Goal: Task Accomplishment & Management: Manage account settings

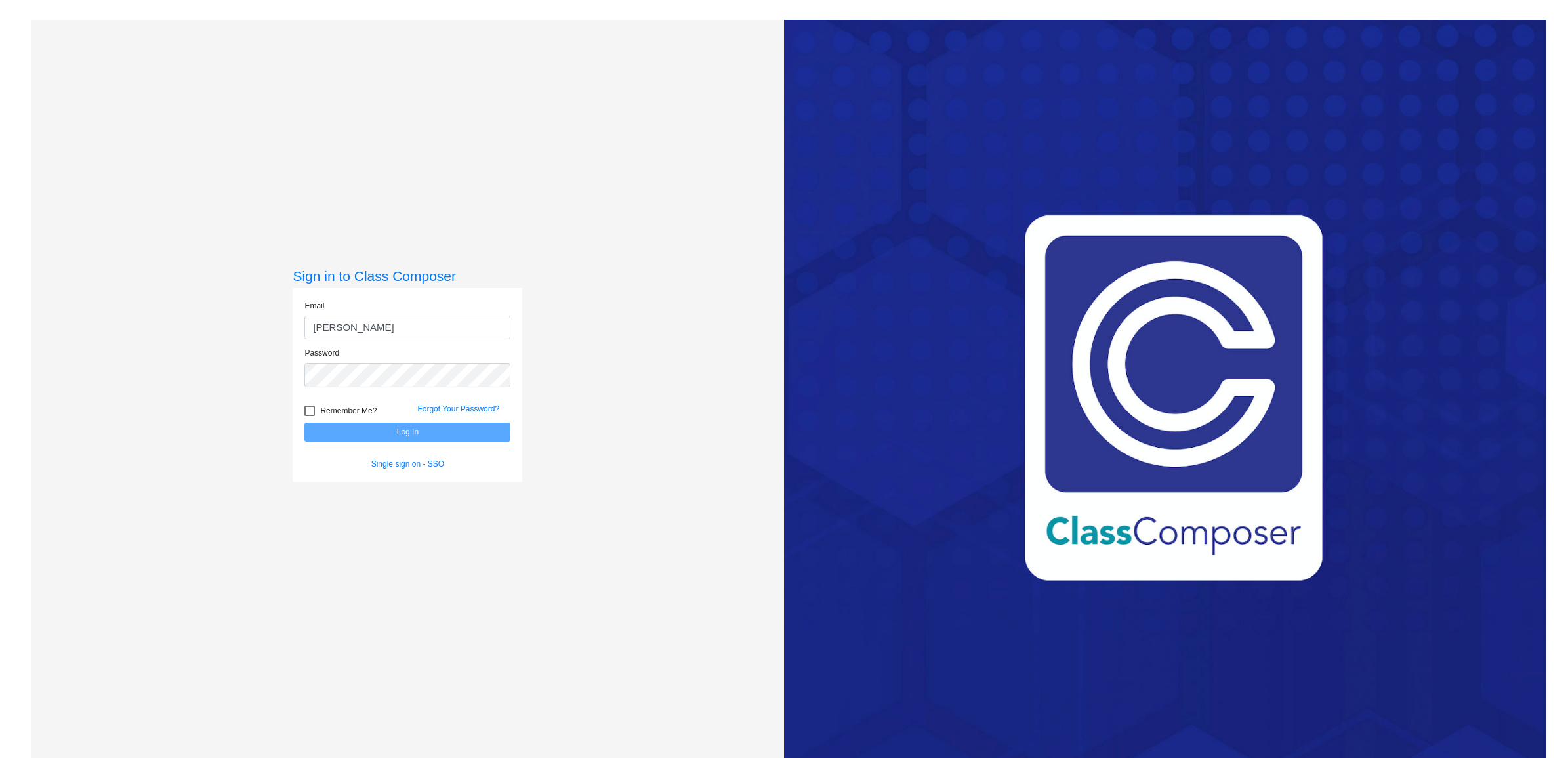
type input "[PERSON_NAME][EMAIL_ADDRESS][PERSON_NAME][PERSON_NAME][DOMAIN_NAME]"
click at [310, 412] on div at bounding box center [310, 411] width 11 height 11
click at [310, 416] on input "Remember Me?" at bounding box center [309, 416] width 1 height 1
checkbox input "true"
click at [346, 437] on button "Log In" at bounding box center [407, 431] width 206 height 19
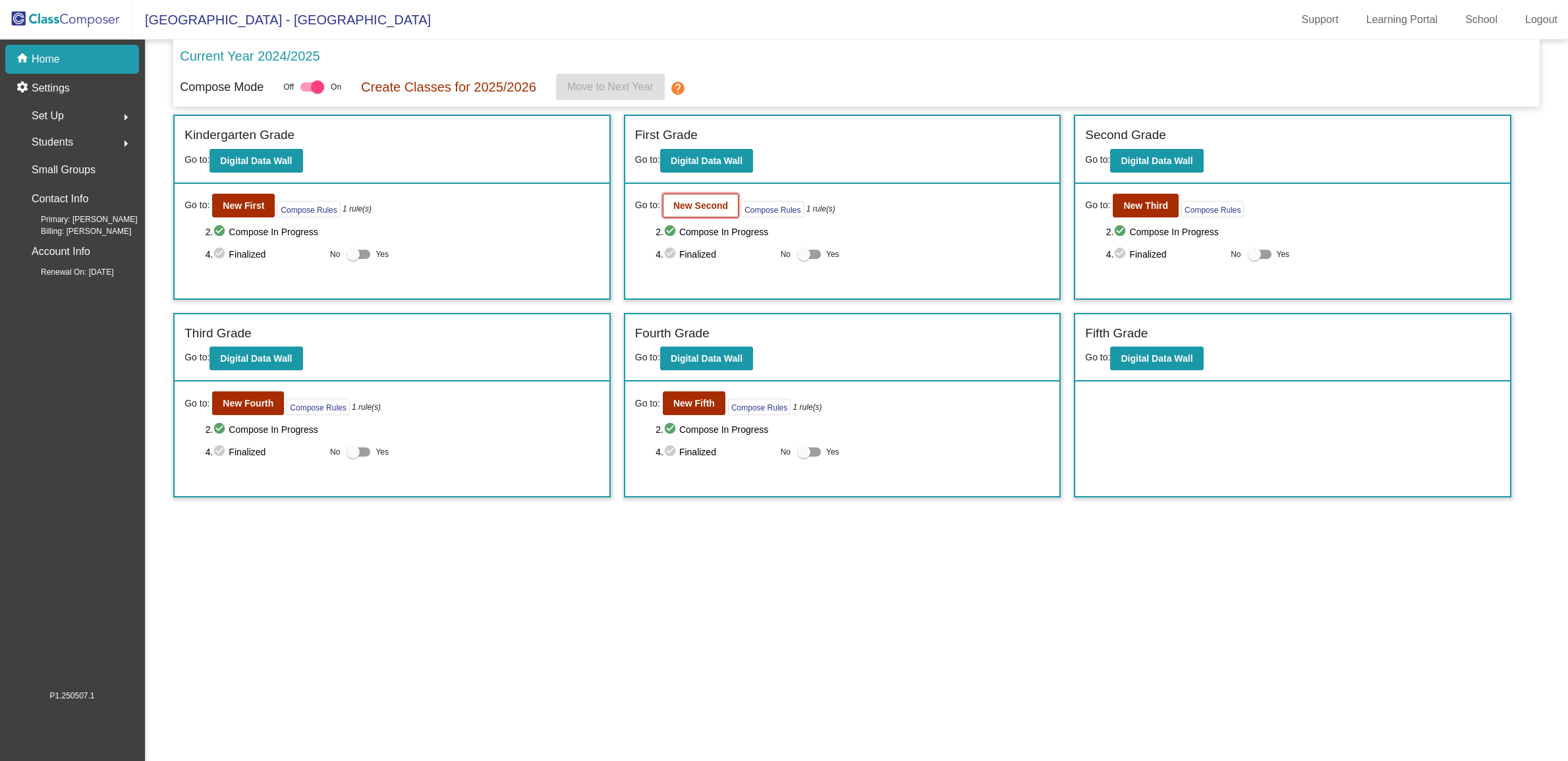
click at [703, 209] on b "New Second" at bounding box center [700, 206] width 54 height 11
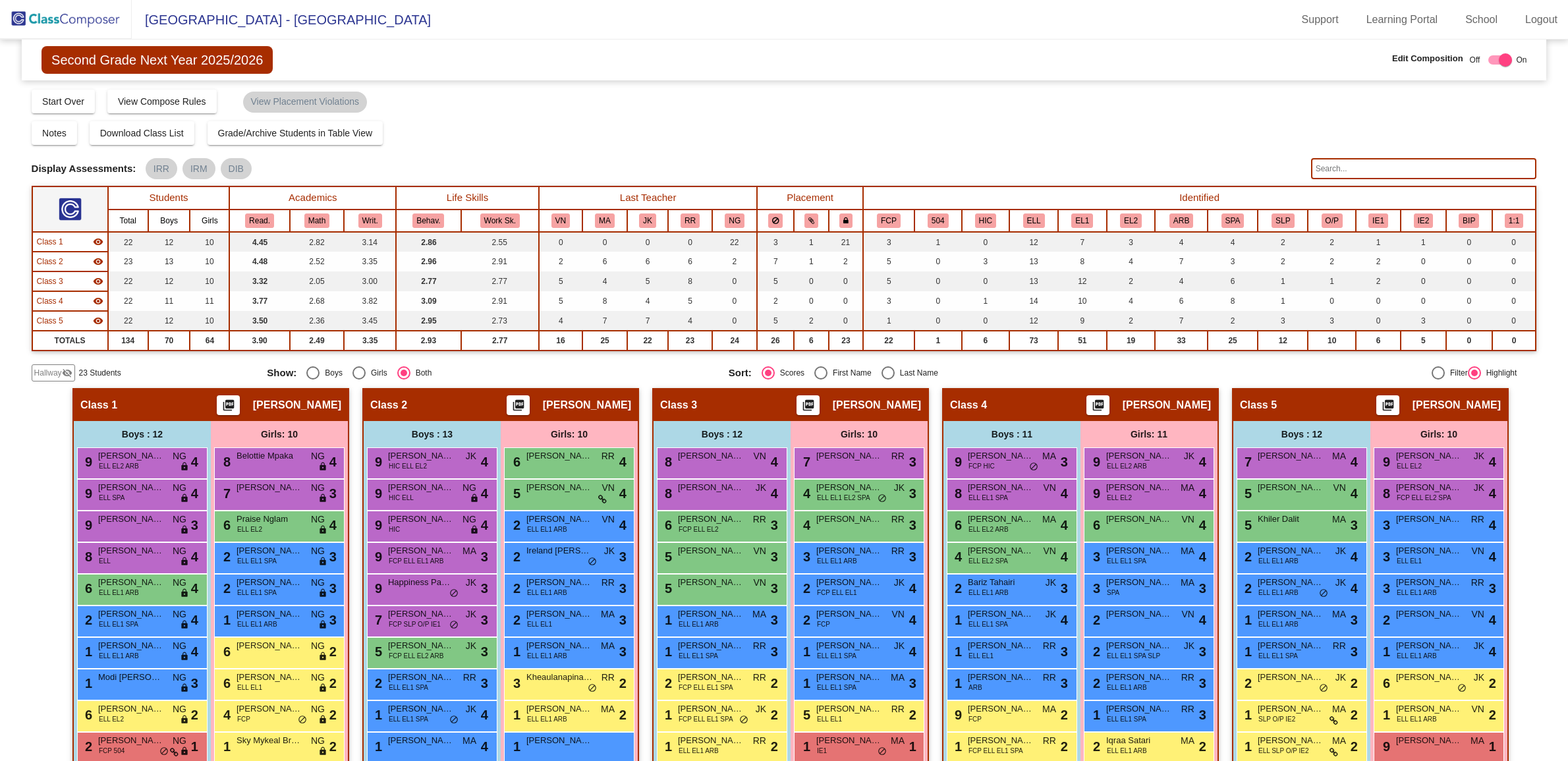
scroll to position [116, 0]
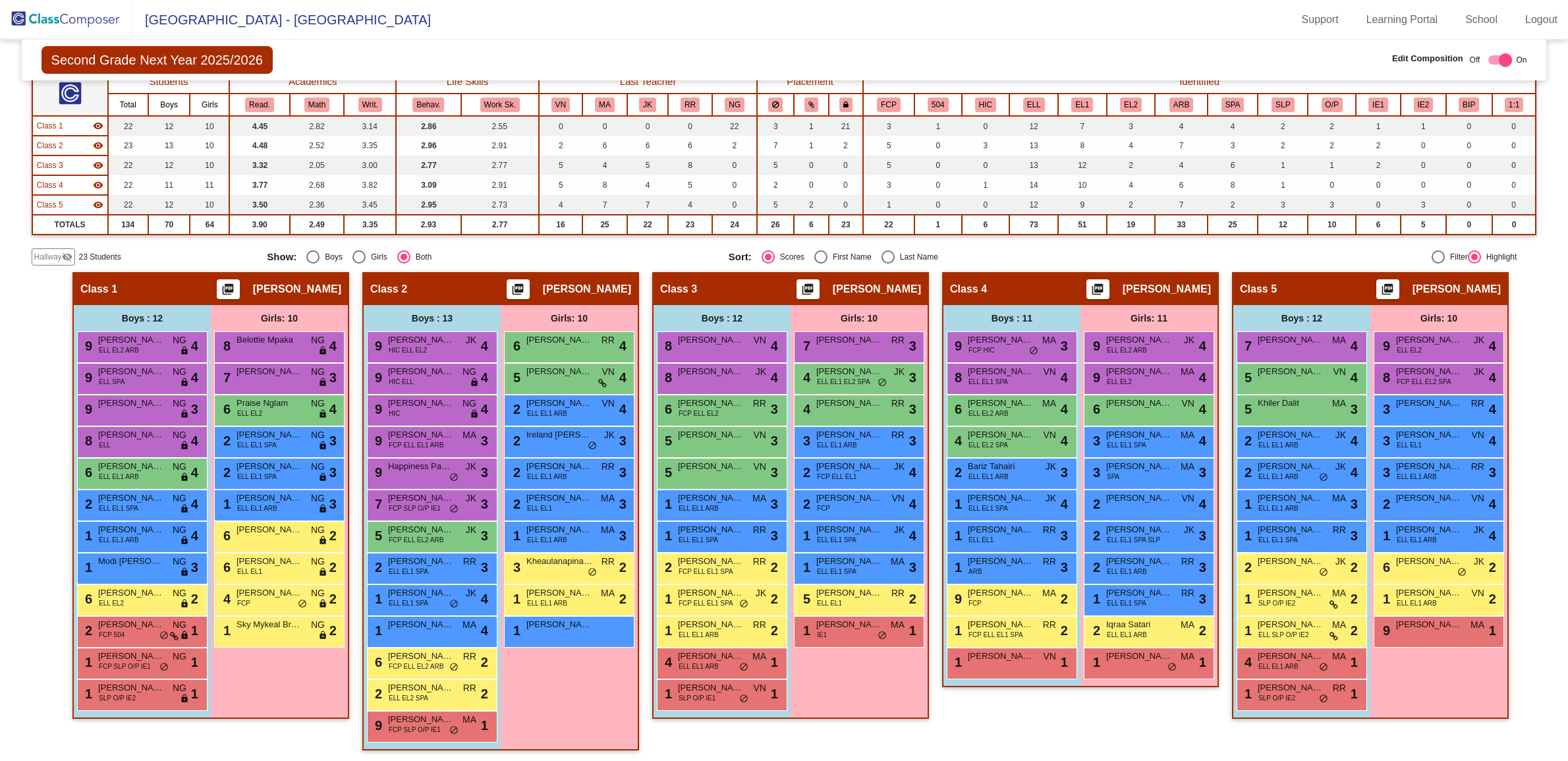
click at [1006, 703] on div "Class 4 picture_as_pdf [PERSON_NAME] Add Student First Name Last Name Student I…" at bounding box center [1080, 517] width 276 height 491
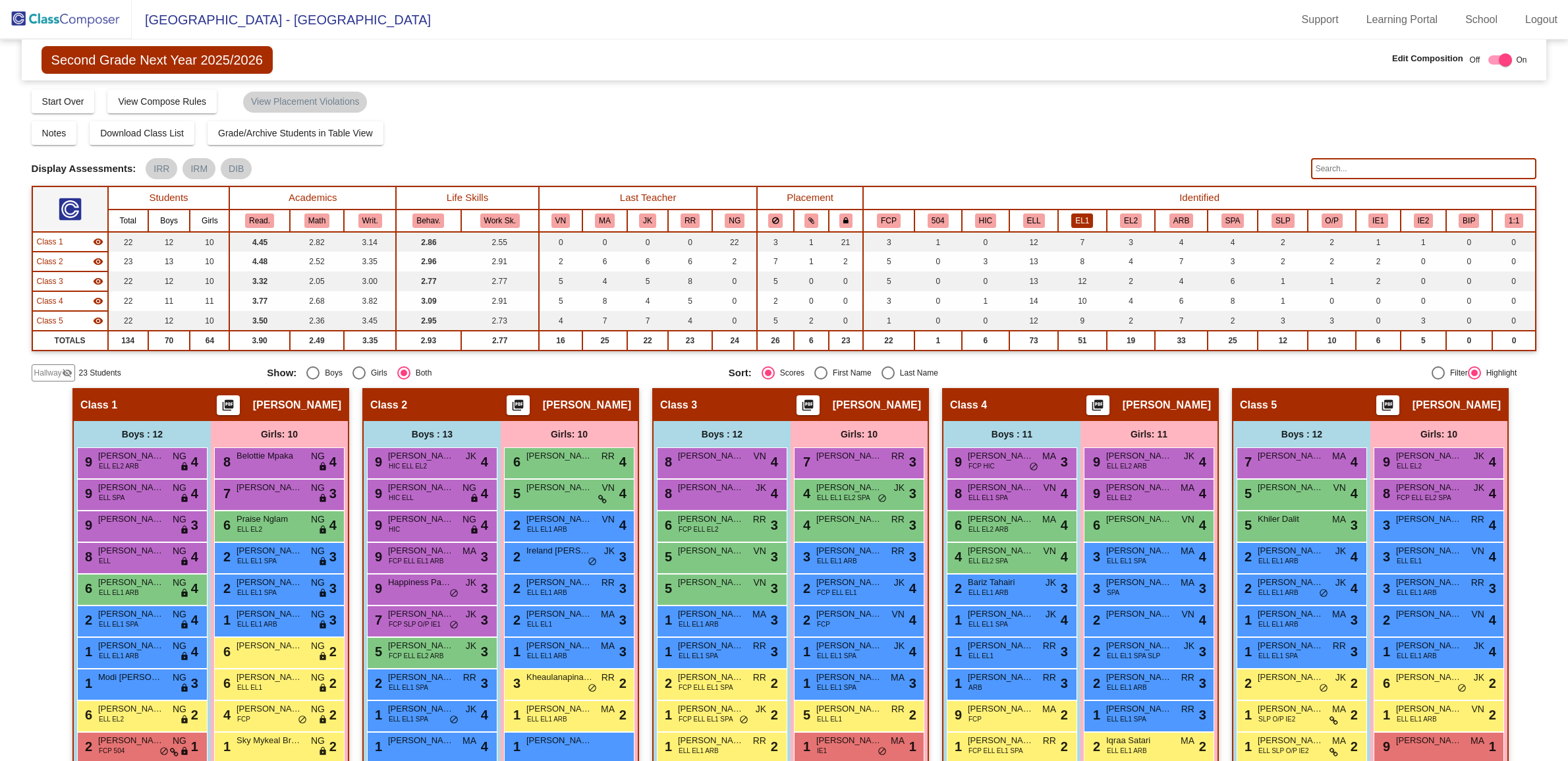
click at [1080, 223] on button "EL1" at bounding box center [1082, 221] width 21 height 14
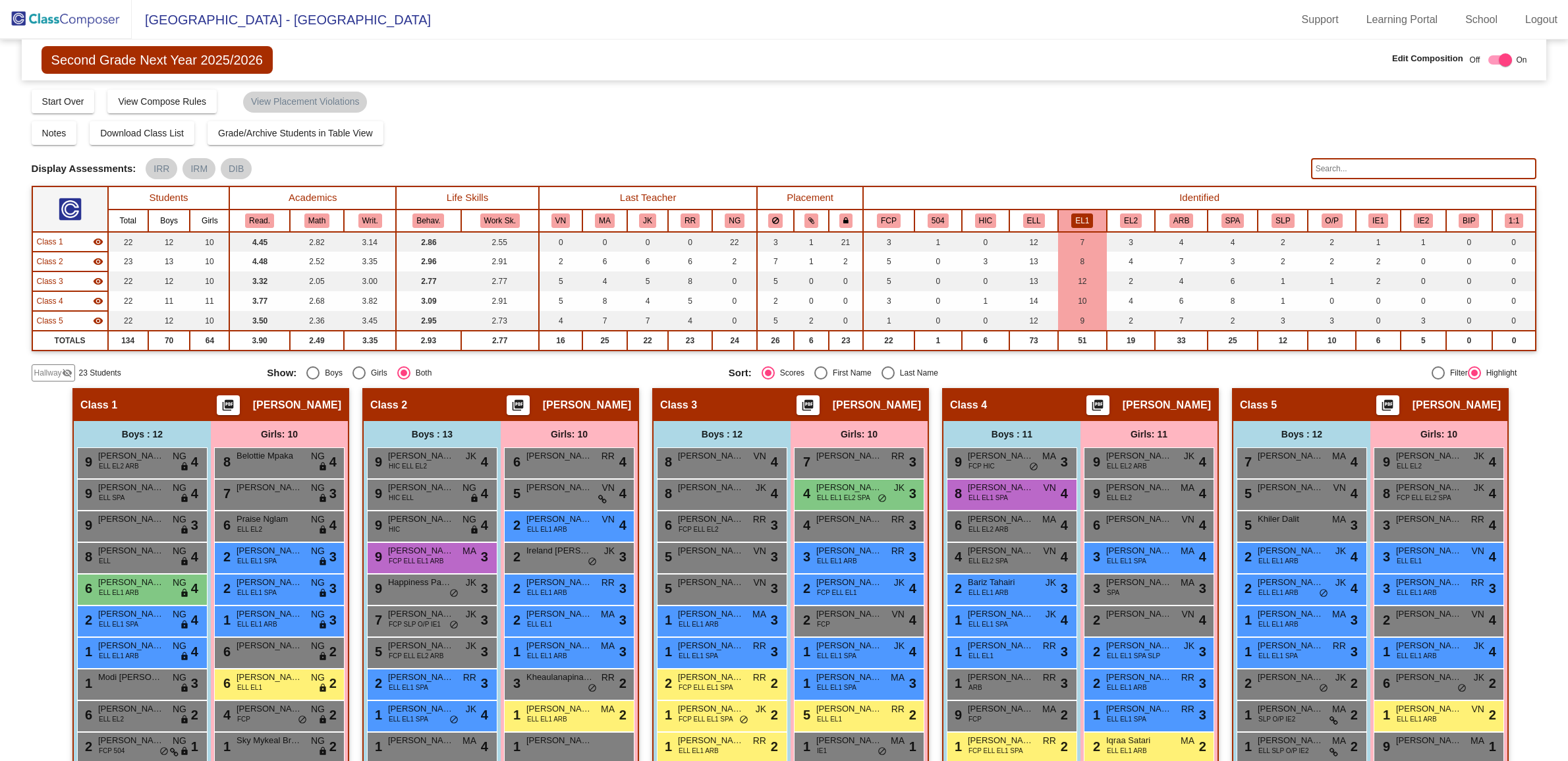
click at [1086, 214] on button "EL1" at bounding box center [1082, 221] width 21 height 14
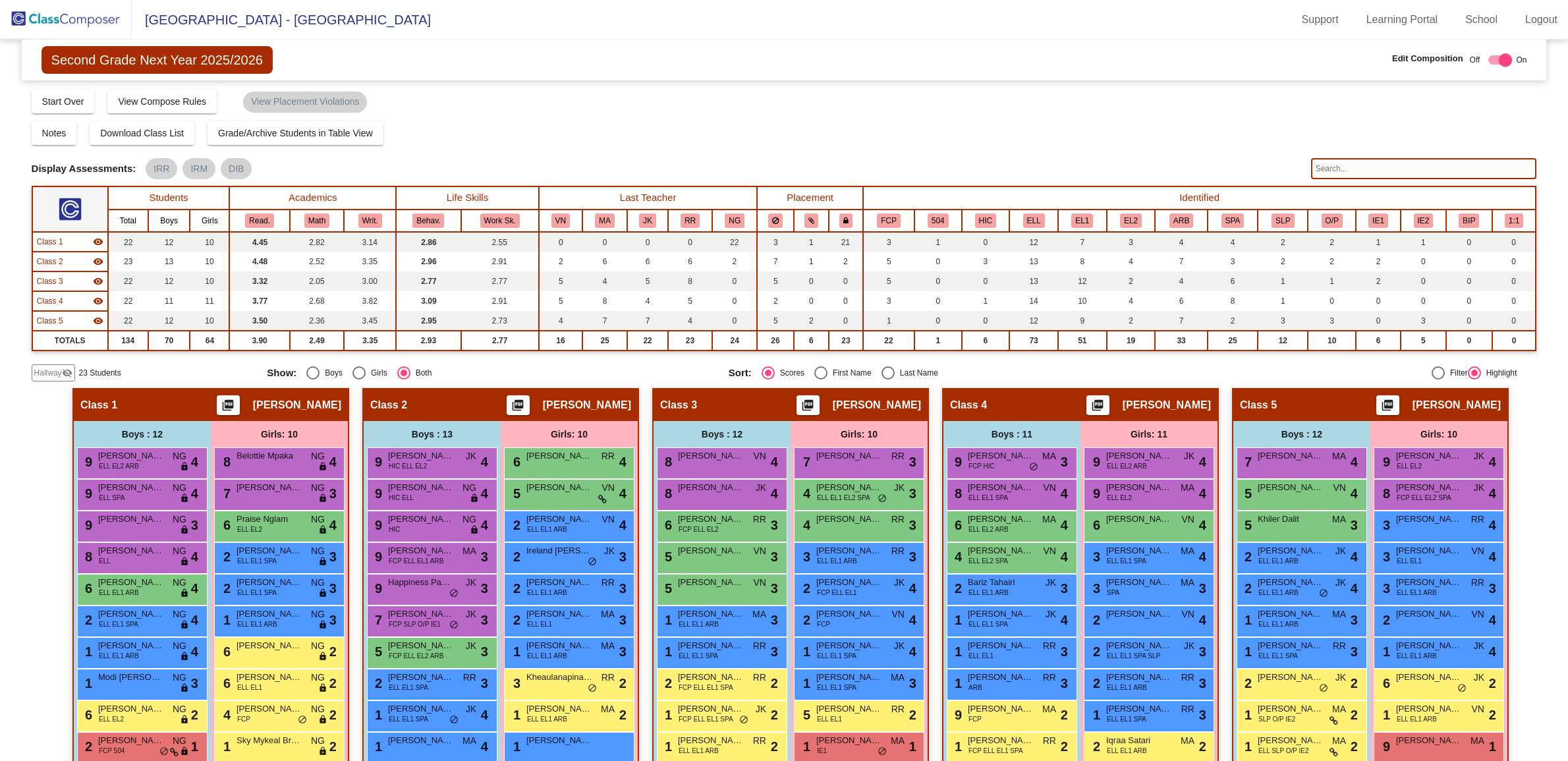
click at [1429, 217] on th "IE2" at bounding box center [1424, 220] width 45 height 22
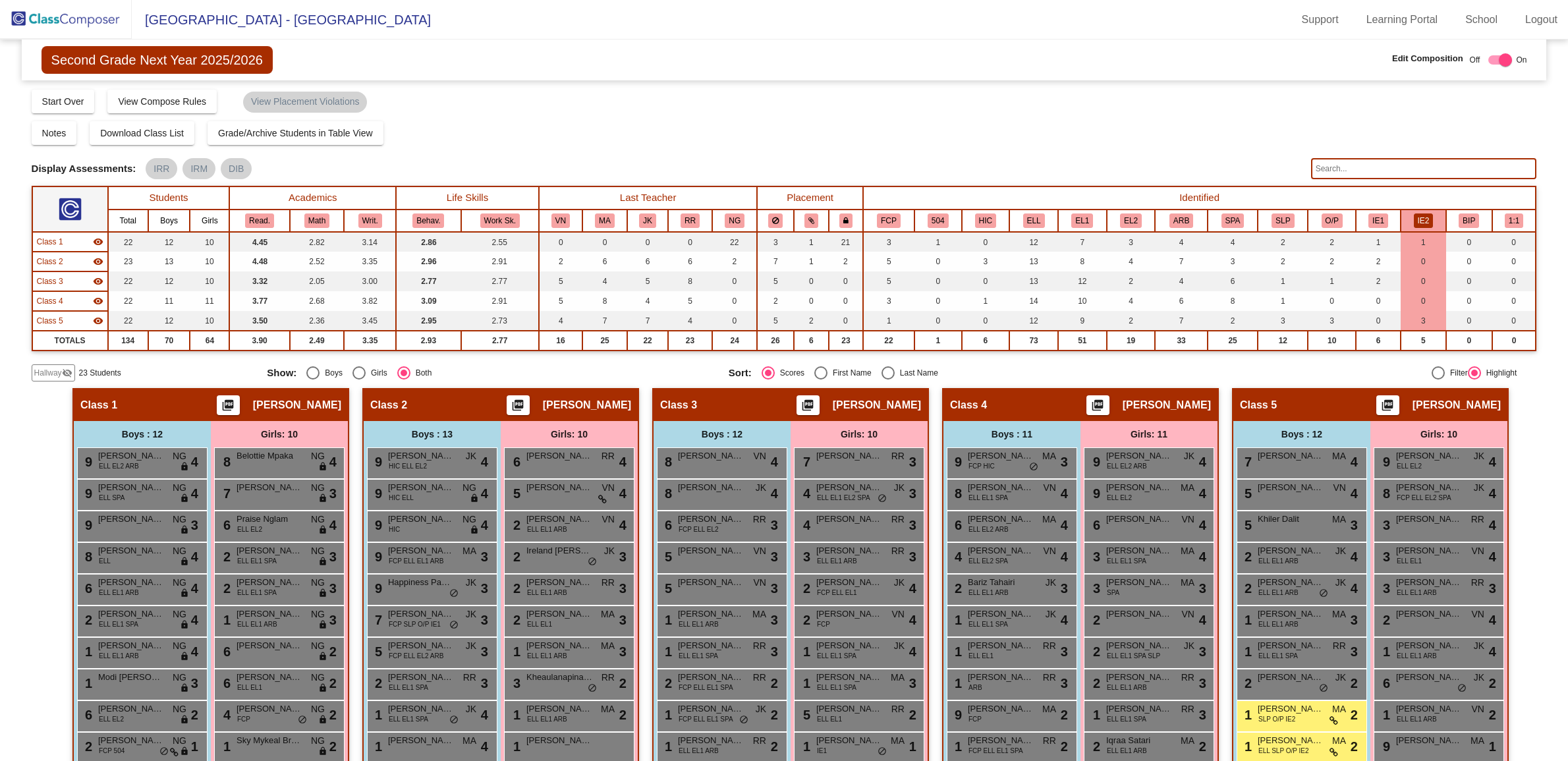
scroll to position [116, 0]
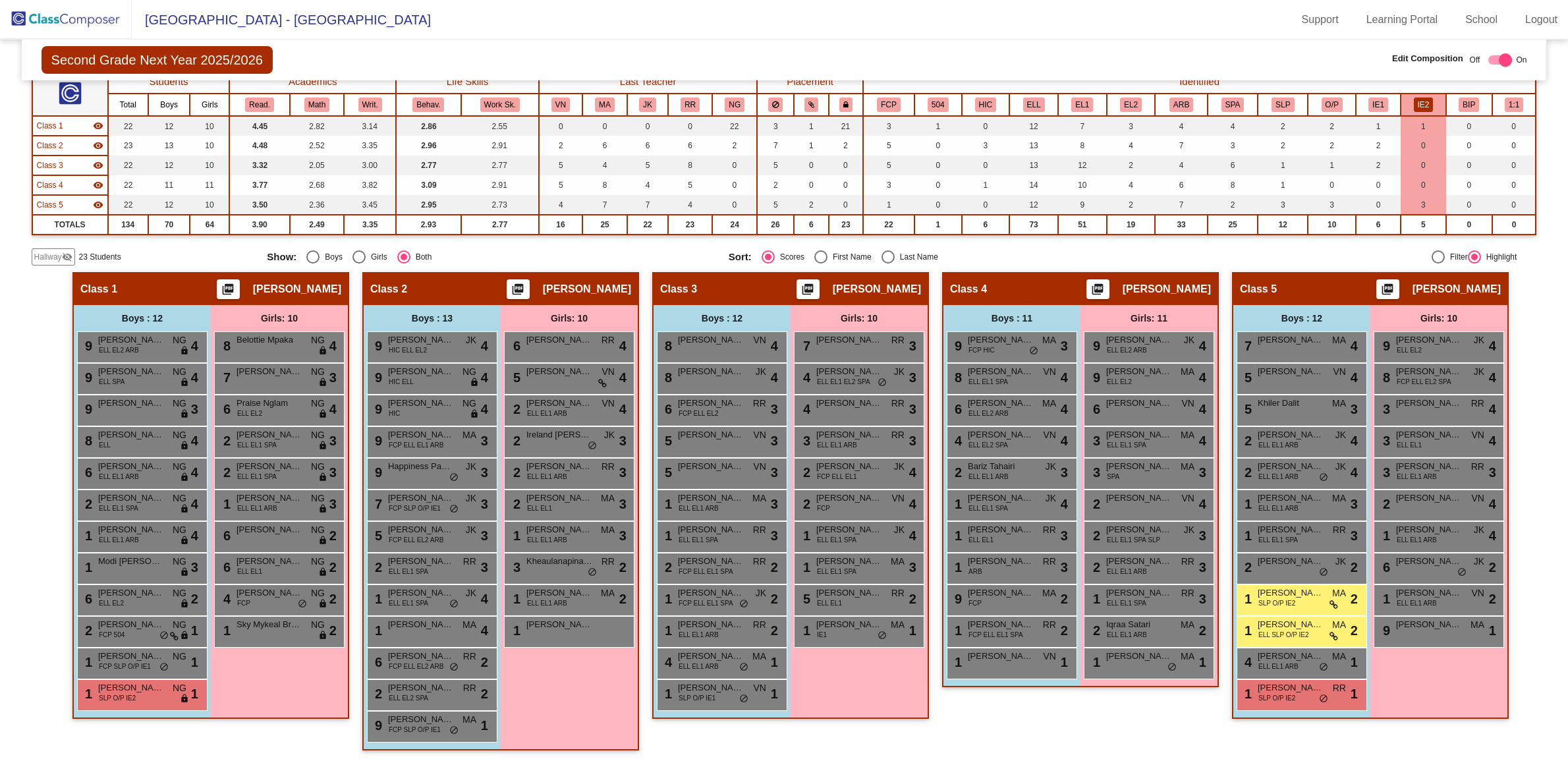
click at [300, 235] on div "Display Scores for Years: [DATE] - [DATE] [DATE] - [DATE] Grade/Archive Student…" at bounding box center [784, 119] width 1506 height 293
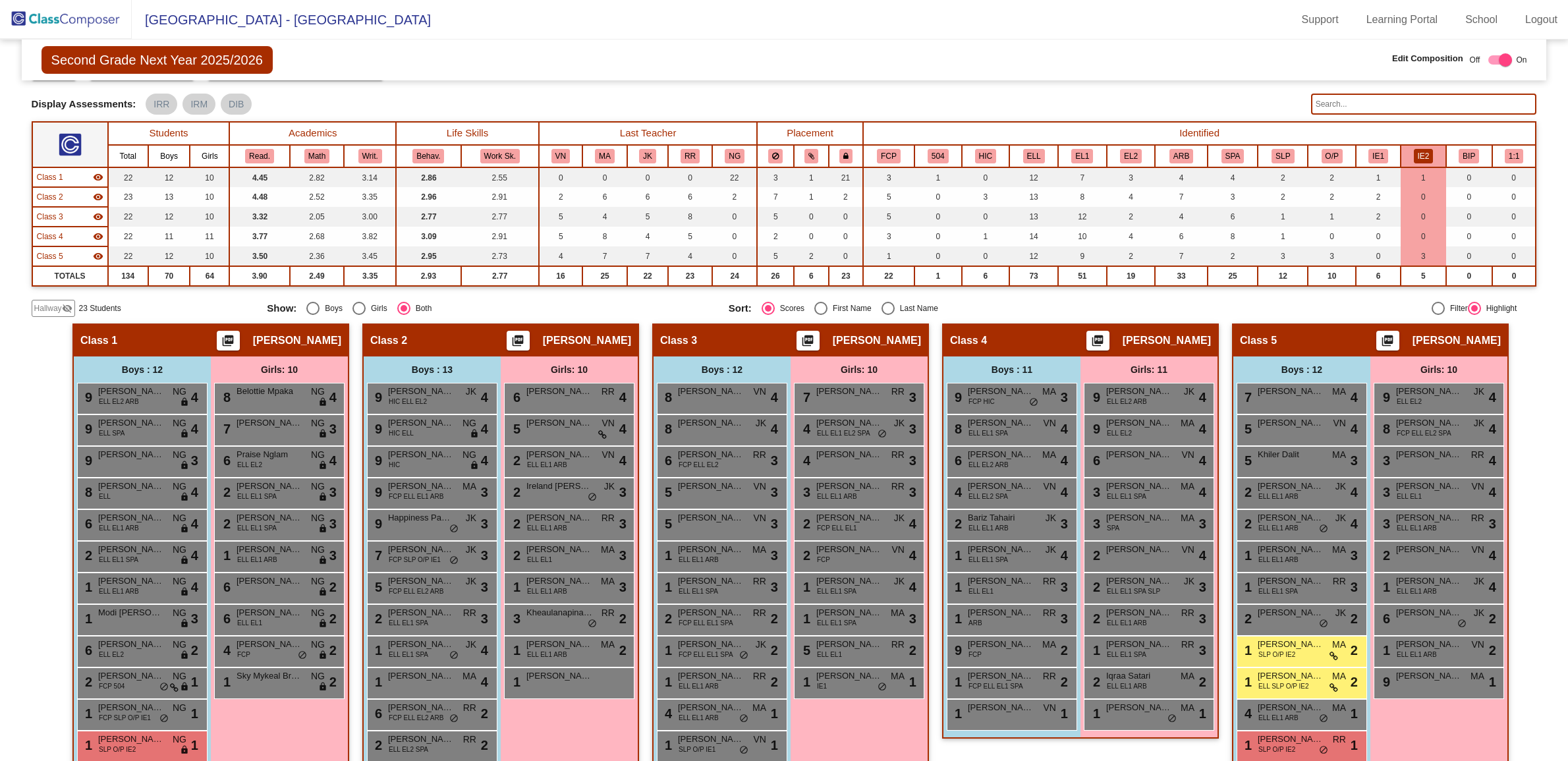
scroll to position [0, 0]
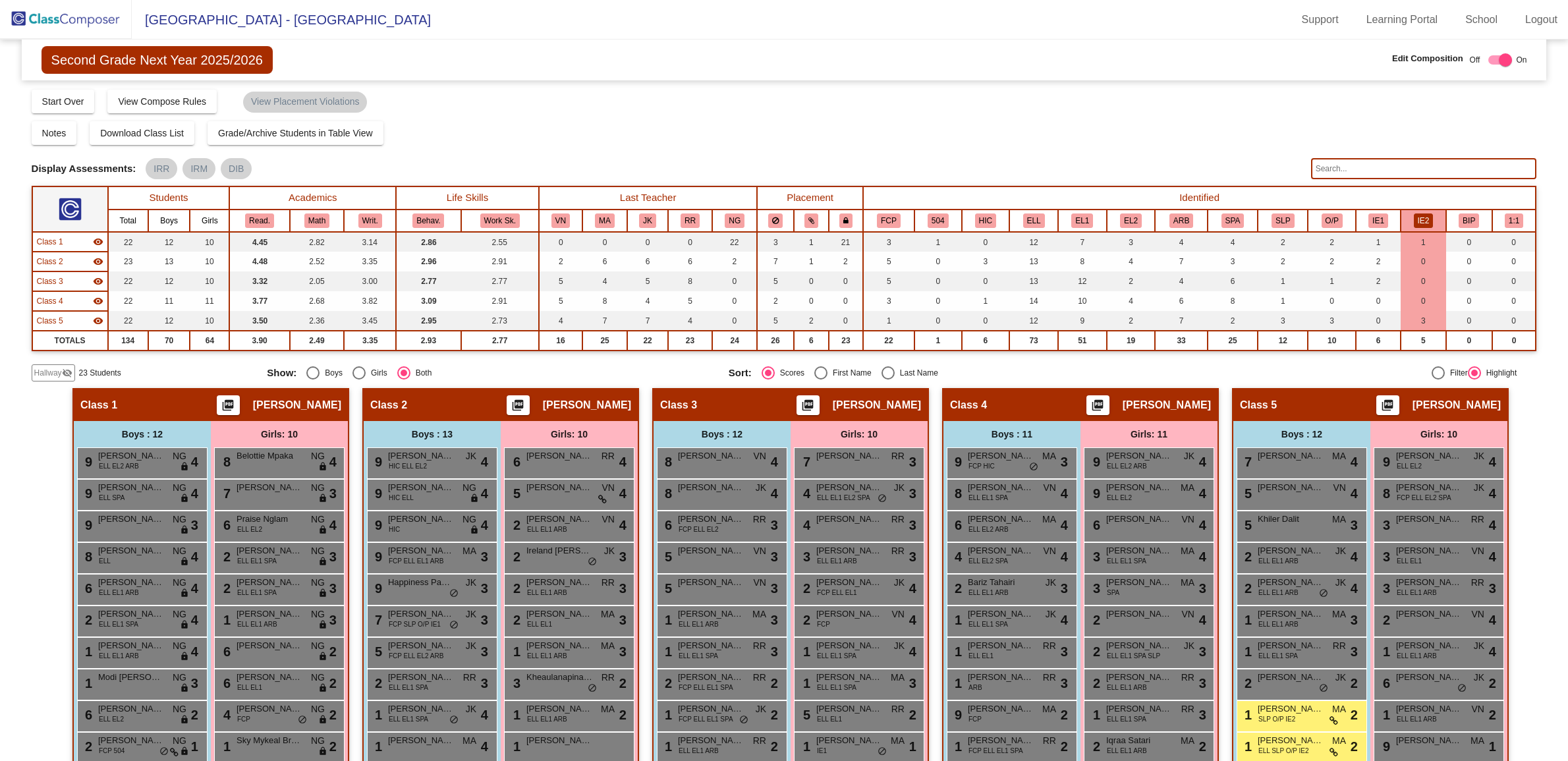
click at [1414, 214] on button "IE2" at bounding box center [1424, 221] width 20 height 14
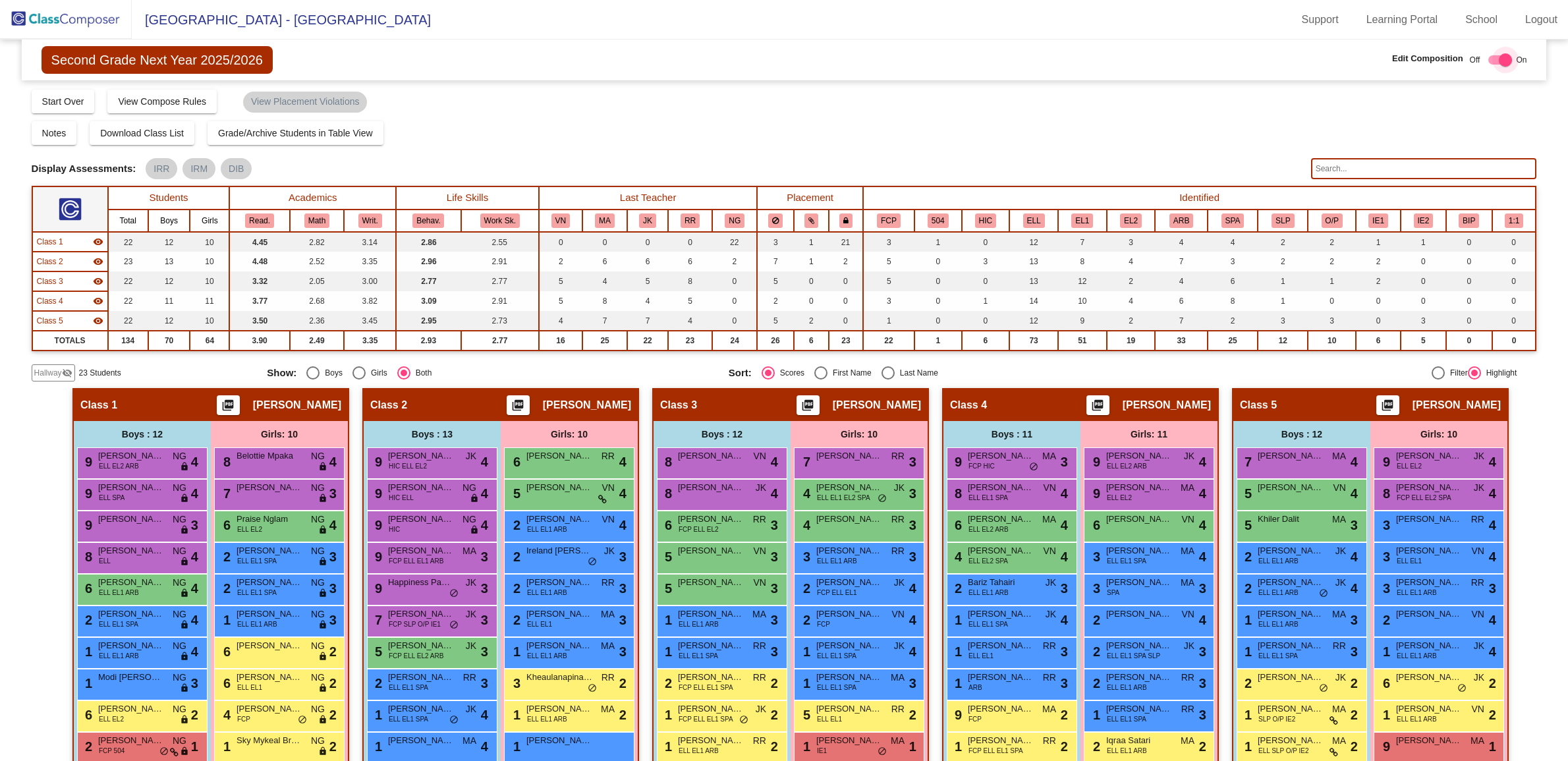
click at [1503, 60] on div at bounding box center [1506, 60] width 13 height 13
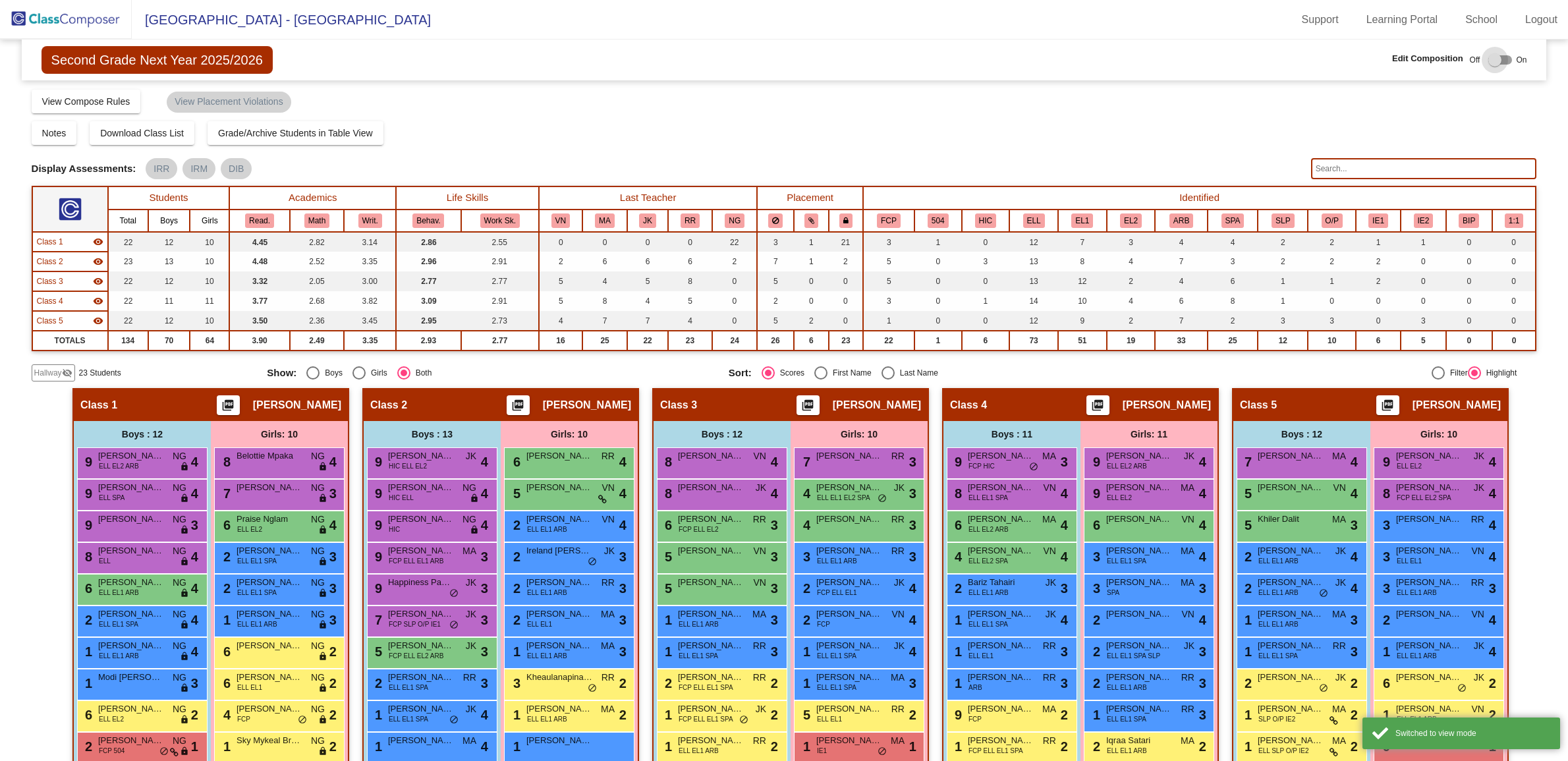
click at [1497, 58] on div at bounding box center [1500, 60] width 24 height 9
checkbox input "true"
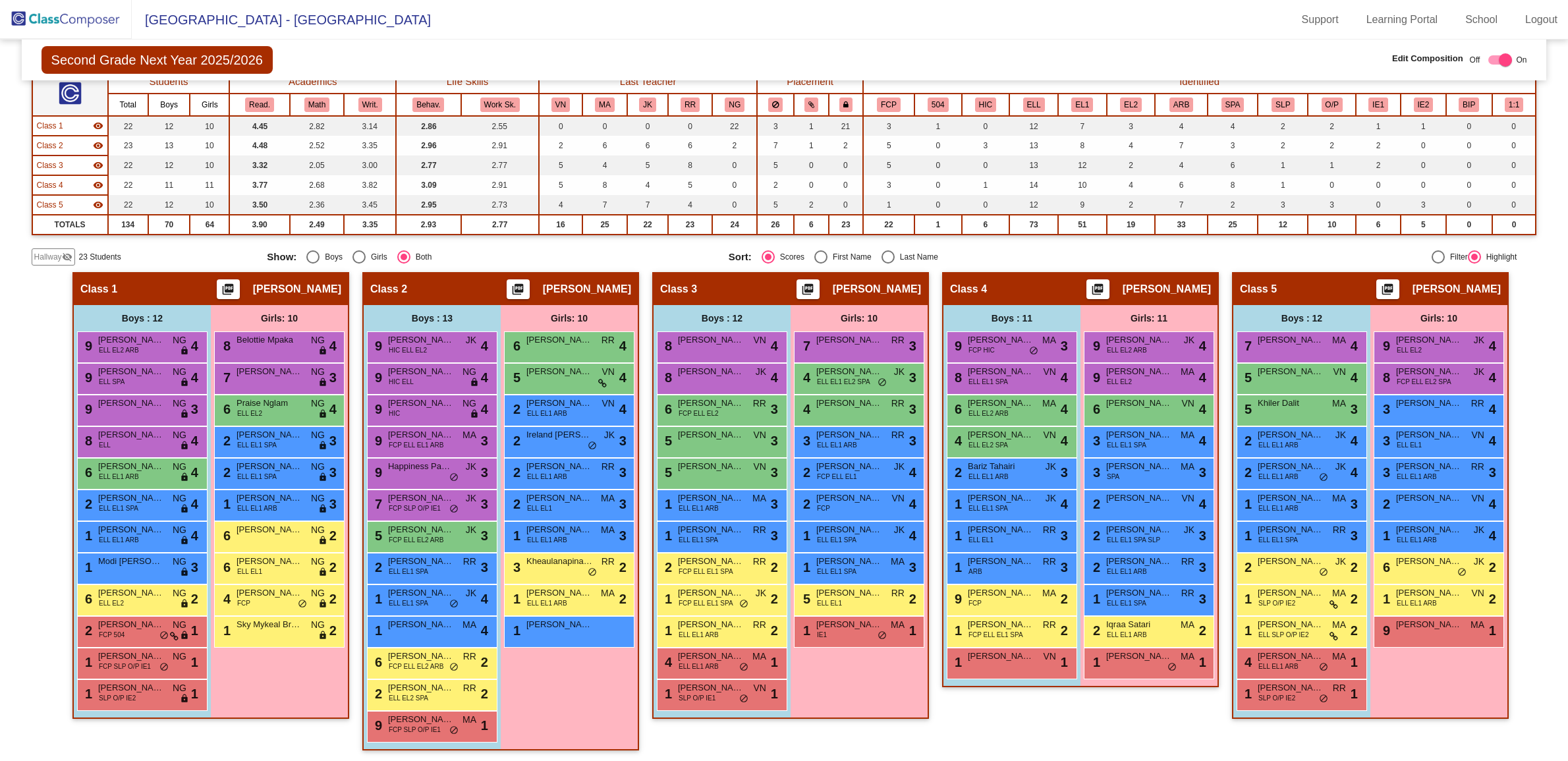
click at [45, 251] on span "Hallway" at bounding box center [47, 257] width 28 height 12
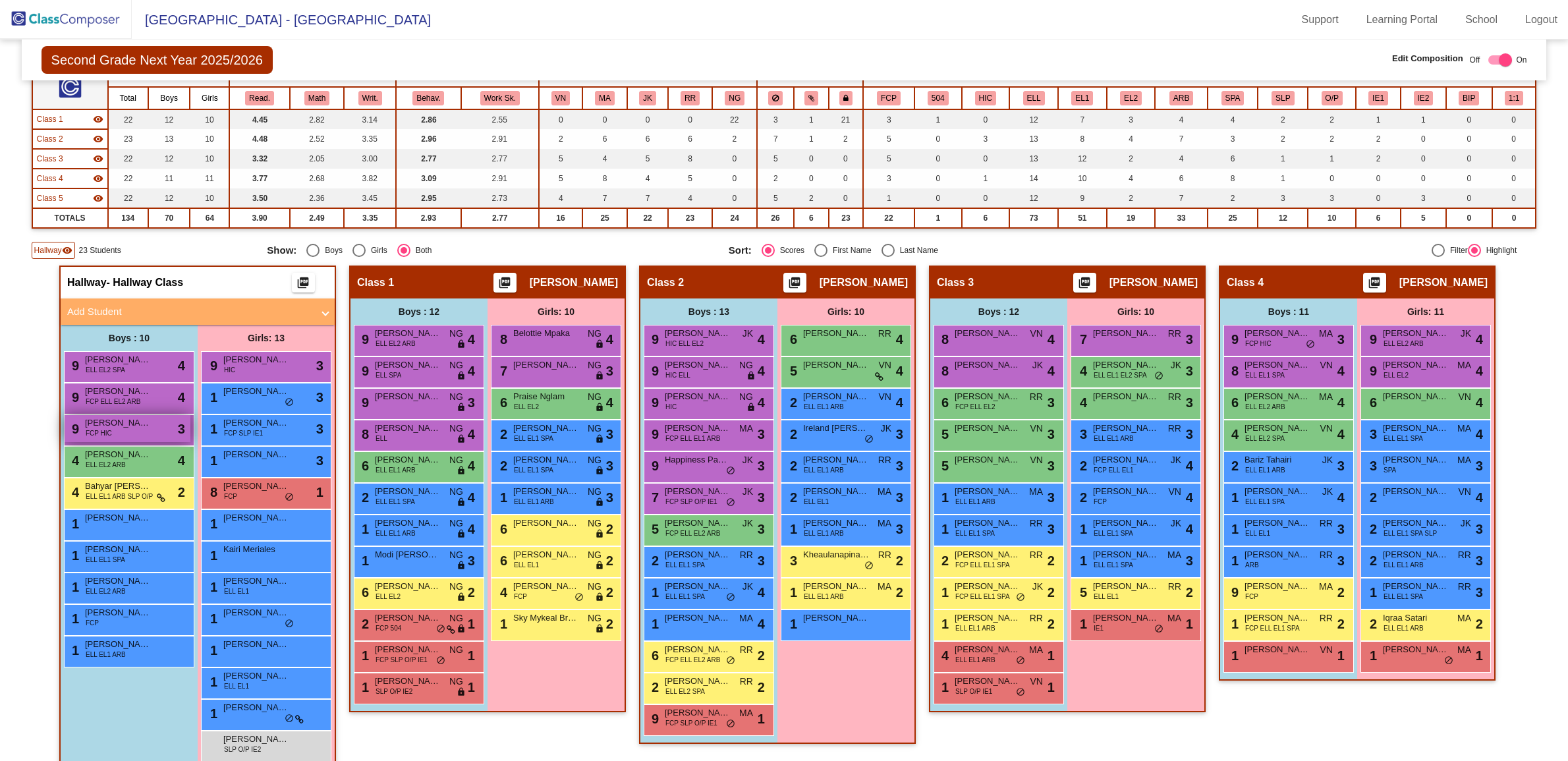
scroll to position [123, 0]
click at [93, 660] on div "1 [PERSON_NAME] ELL EL1 ARB lock do_not_disturb_alt" at bounding box center [127, 649] width 126 height 27
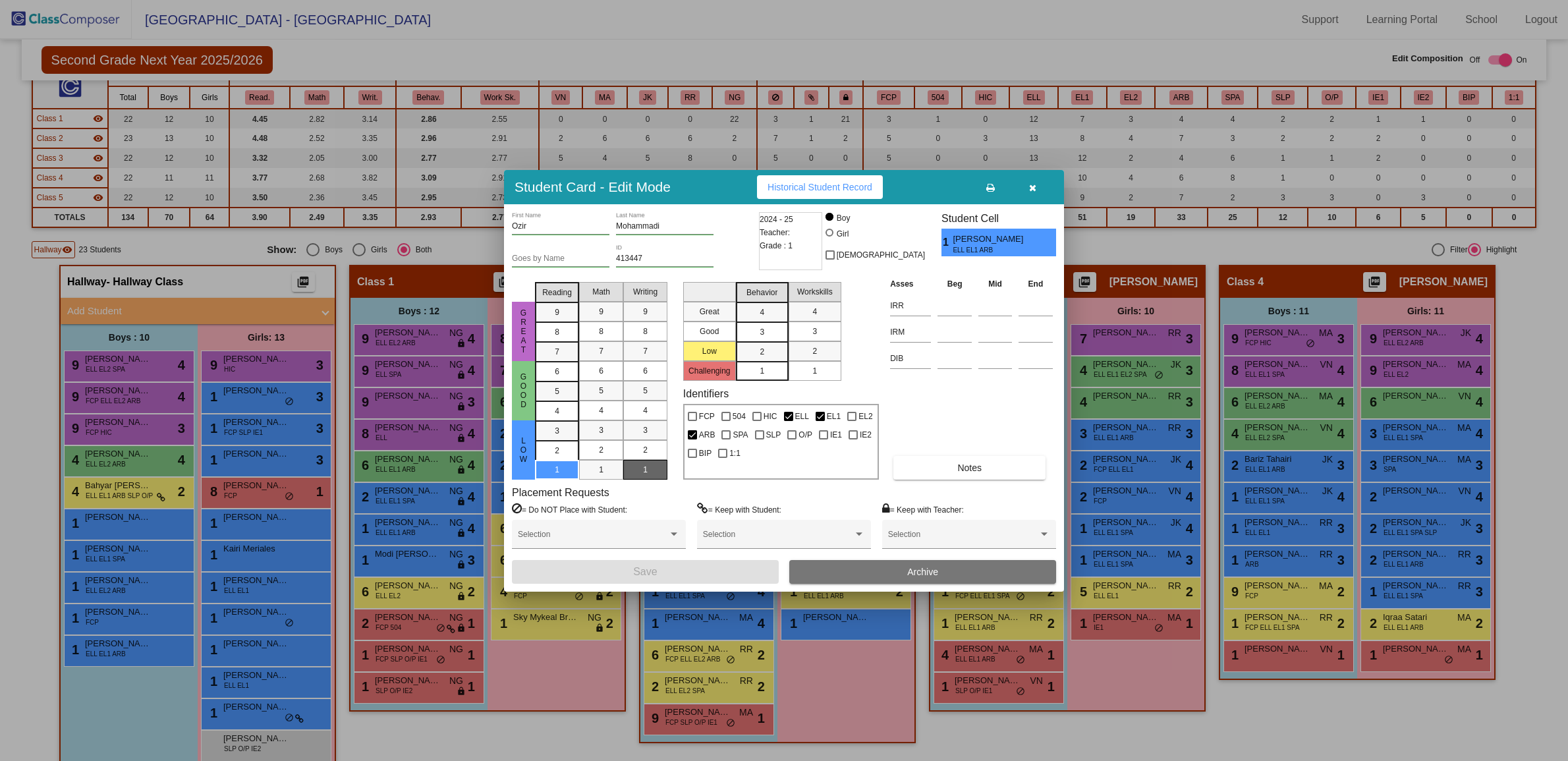
click at [1074, 726] on div at bounding box center [784, 380] width 1568 height 761
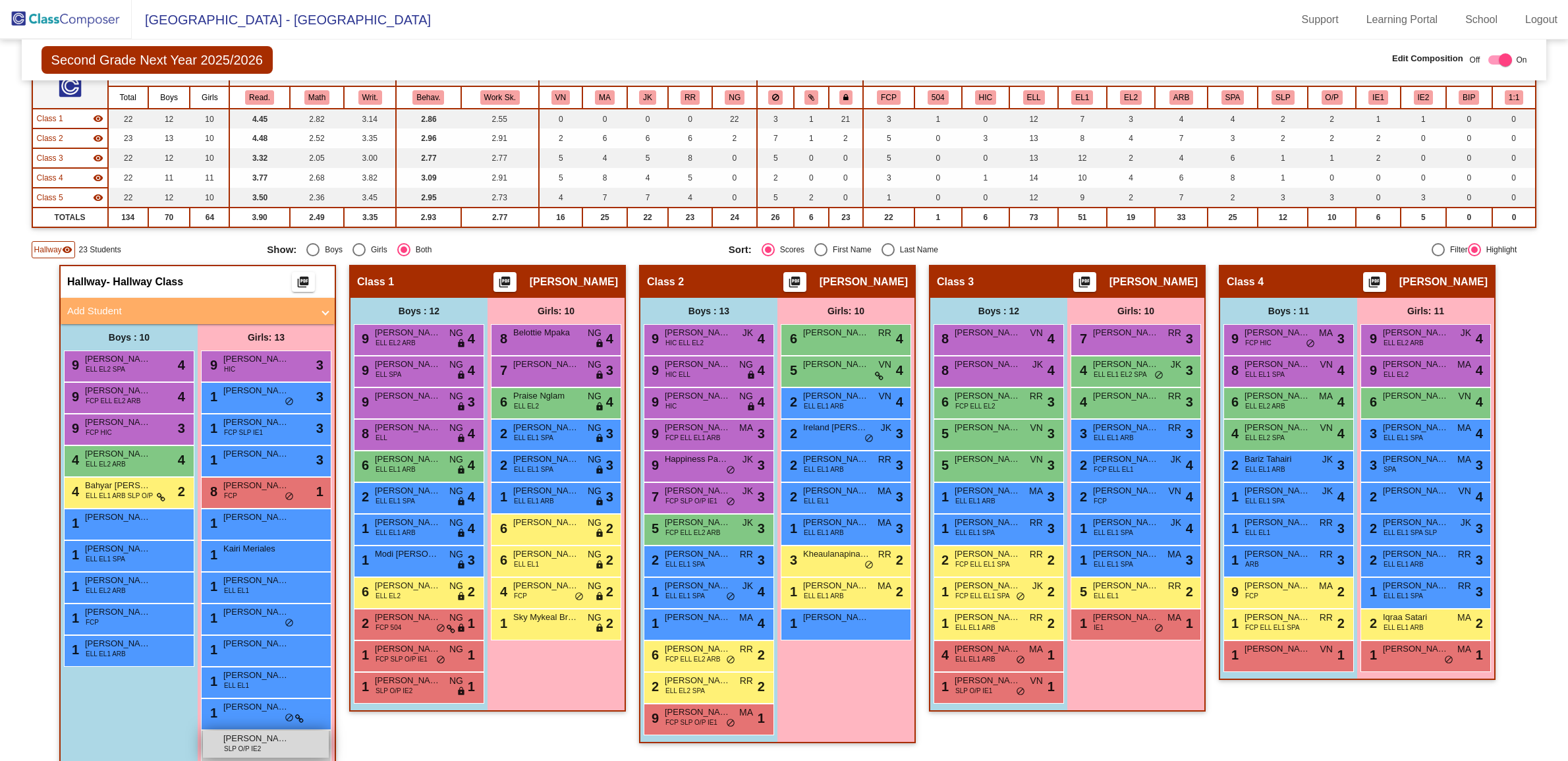
click at [269, 741] on span "[PERSON_NAME]" at bounding box center [257, 738] width 66 height 13
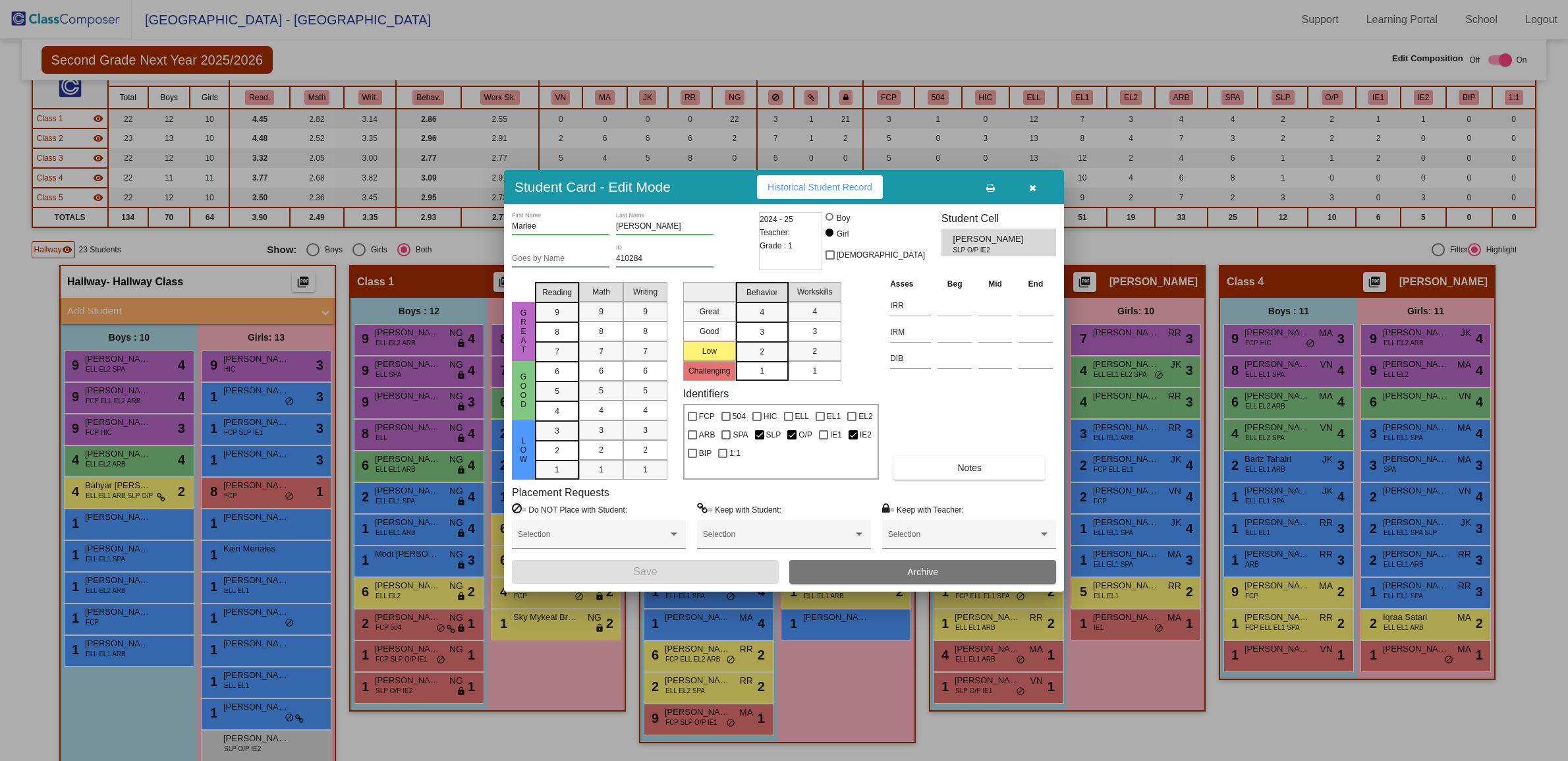
click at [1022, 184] on button "button" at bounding box center [1032, 187] width 42 height 24
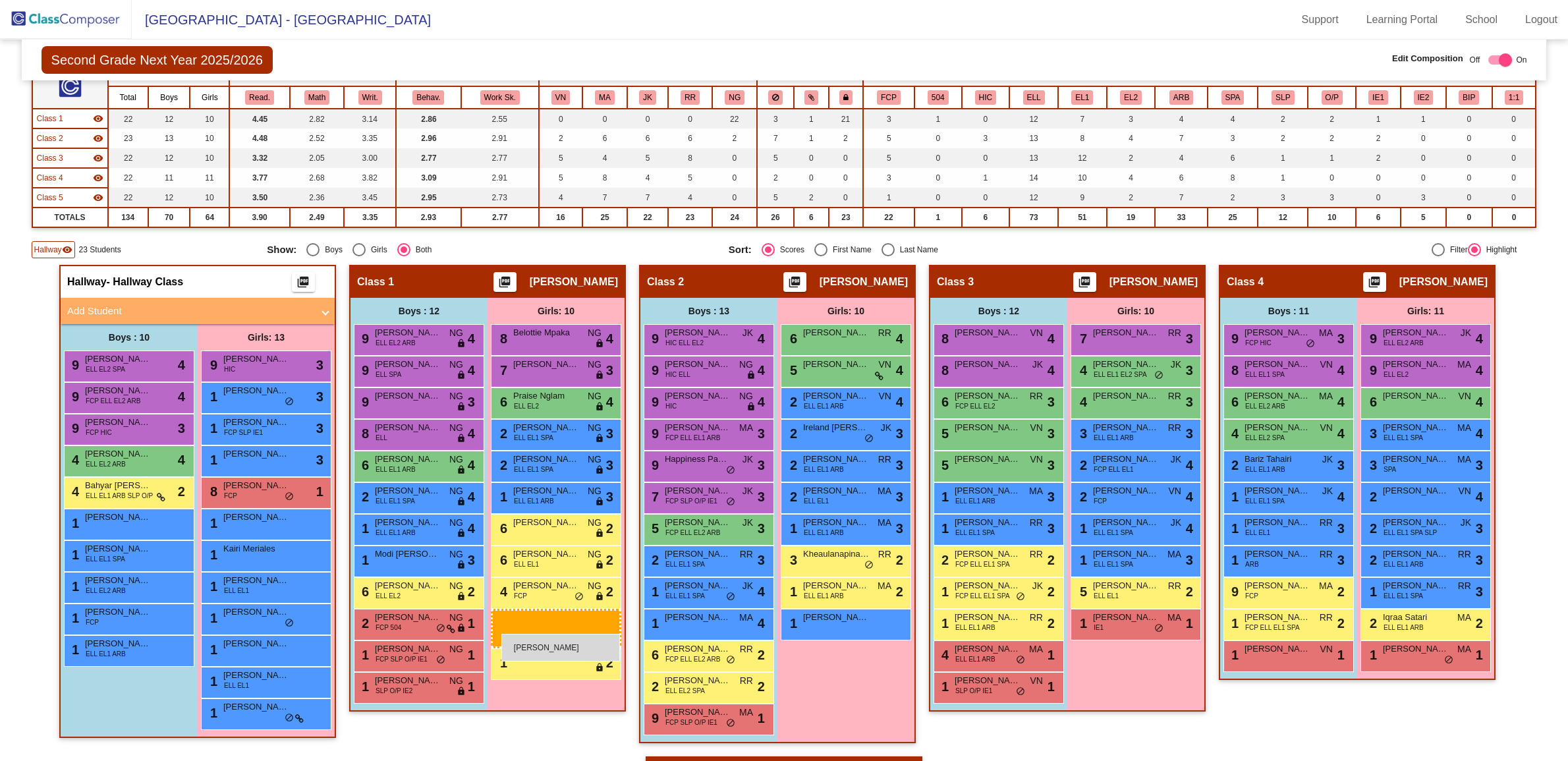
drag, startPoint x: 266, startPoint y: 743, endPoint x: 502, endPoint y: 634, distance: 260.0
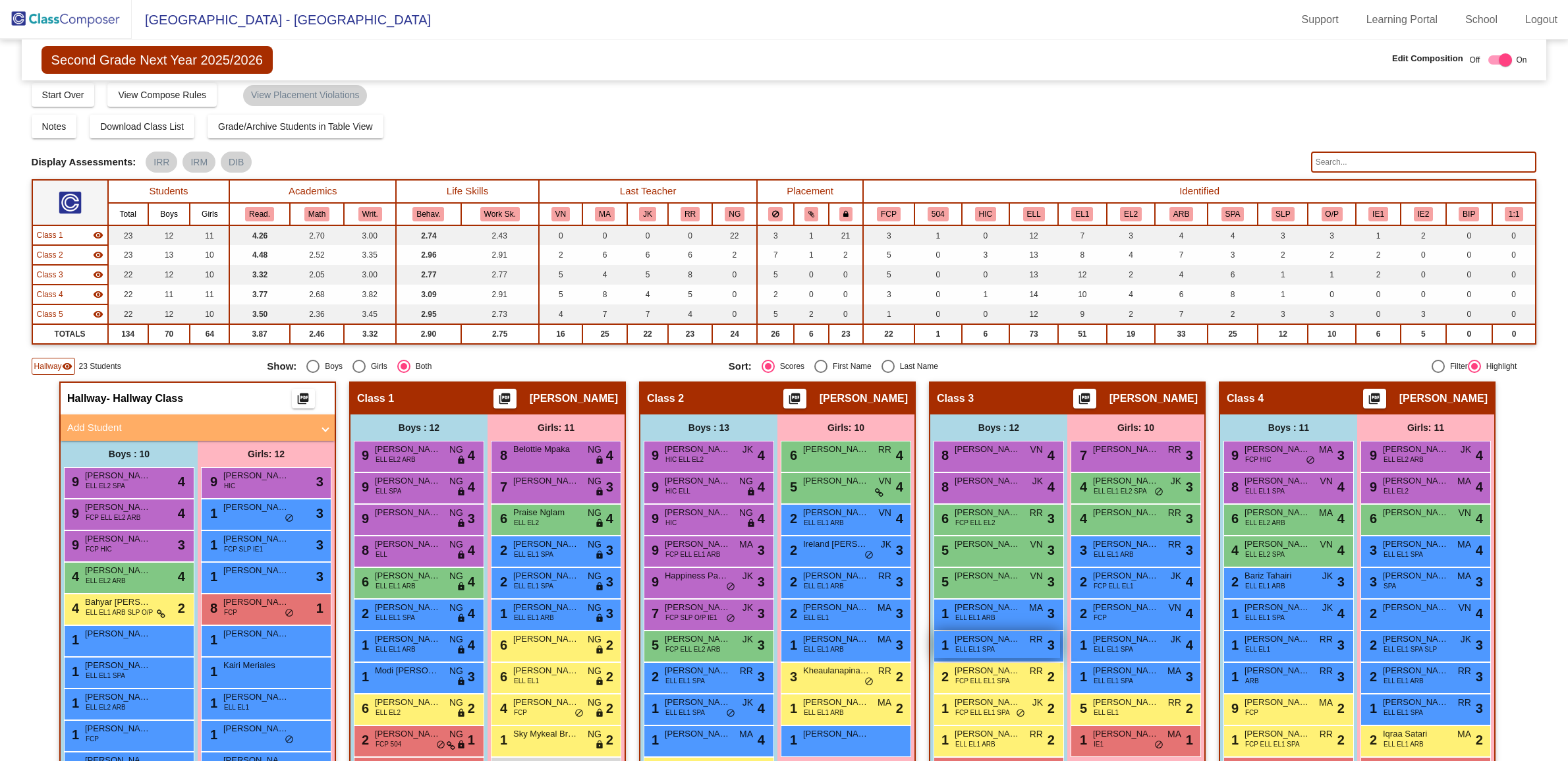
scroll to position [8, 0]
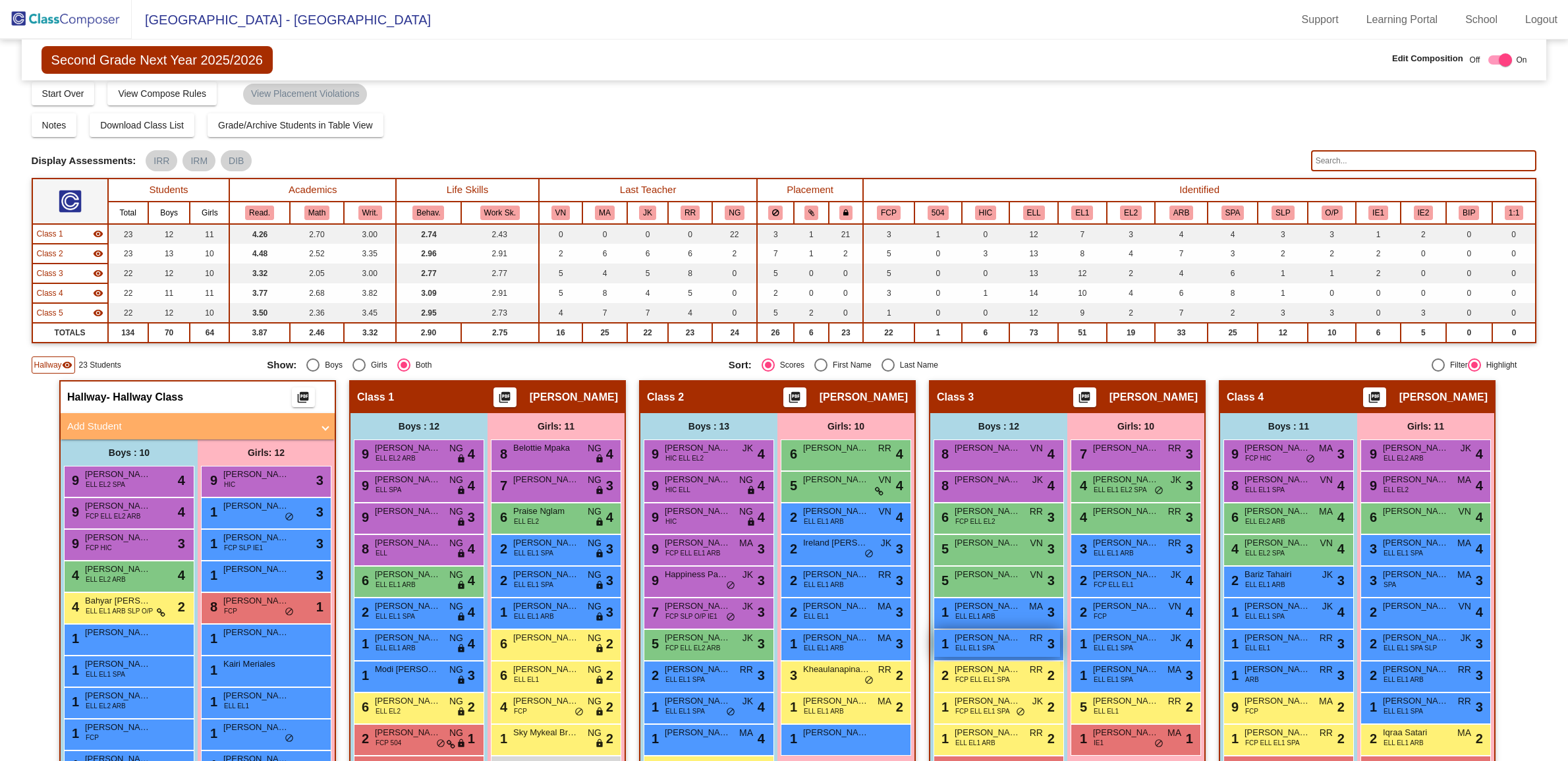
click at [970, 536] on span "[PERSON_NAME]" at bounding box center [988, 543] width 66 height 13
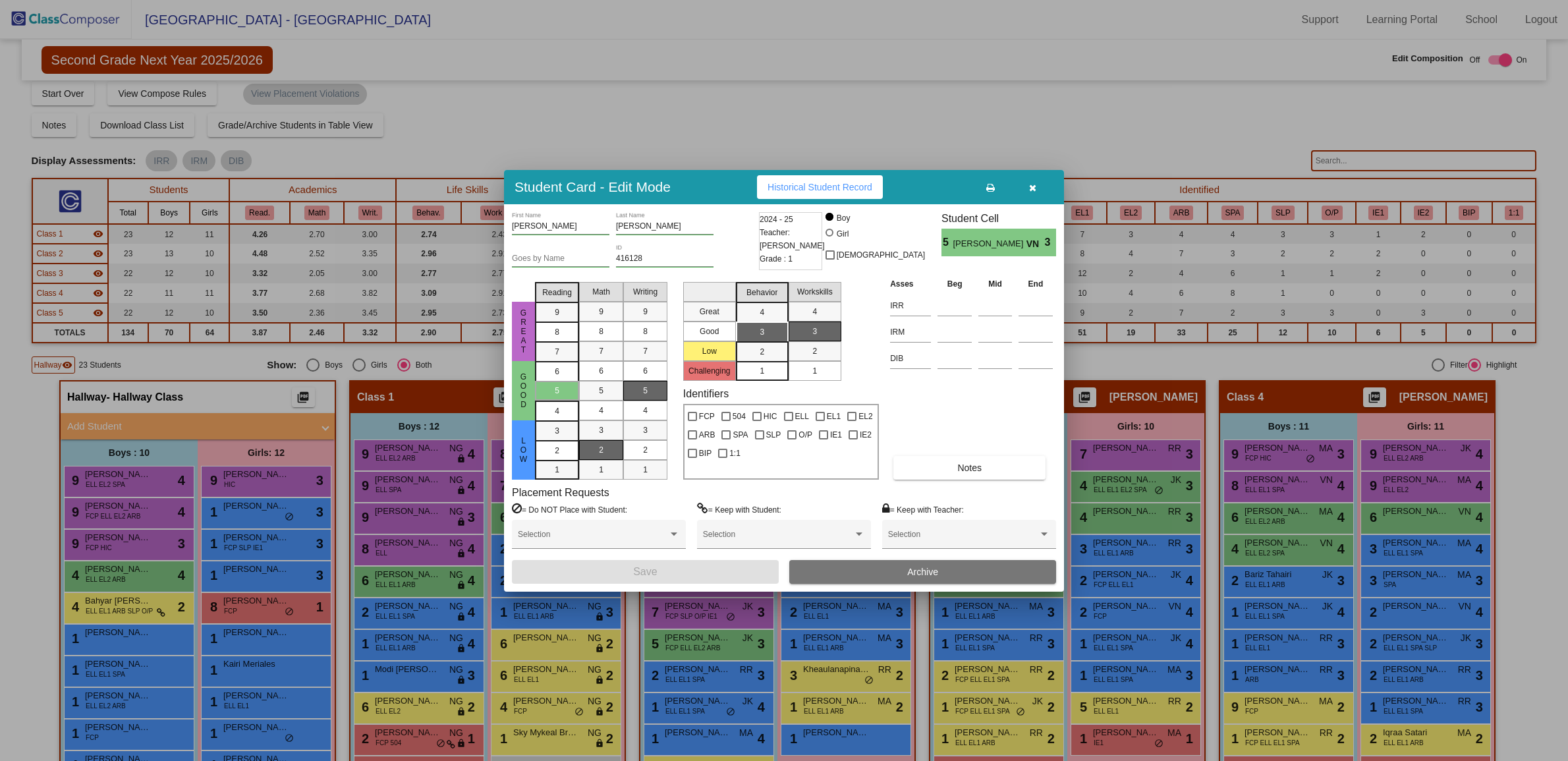
click at [1150, 357] on div at bounding box center [784, 380] width 1568 height 761
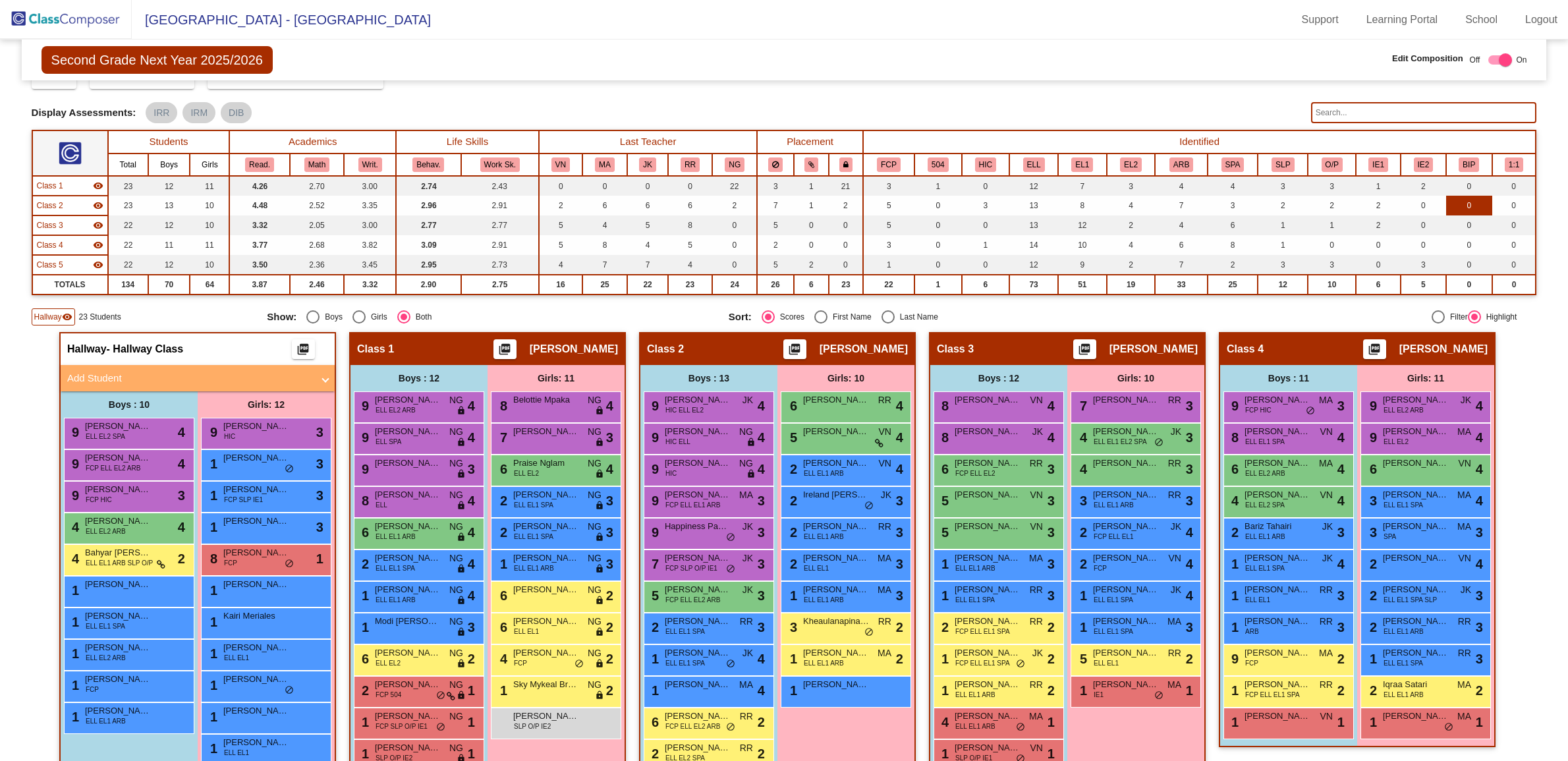
scroll to position [54, 0]
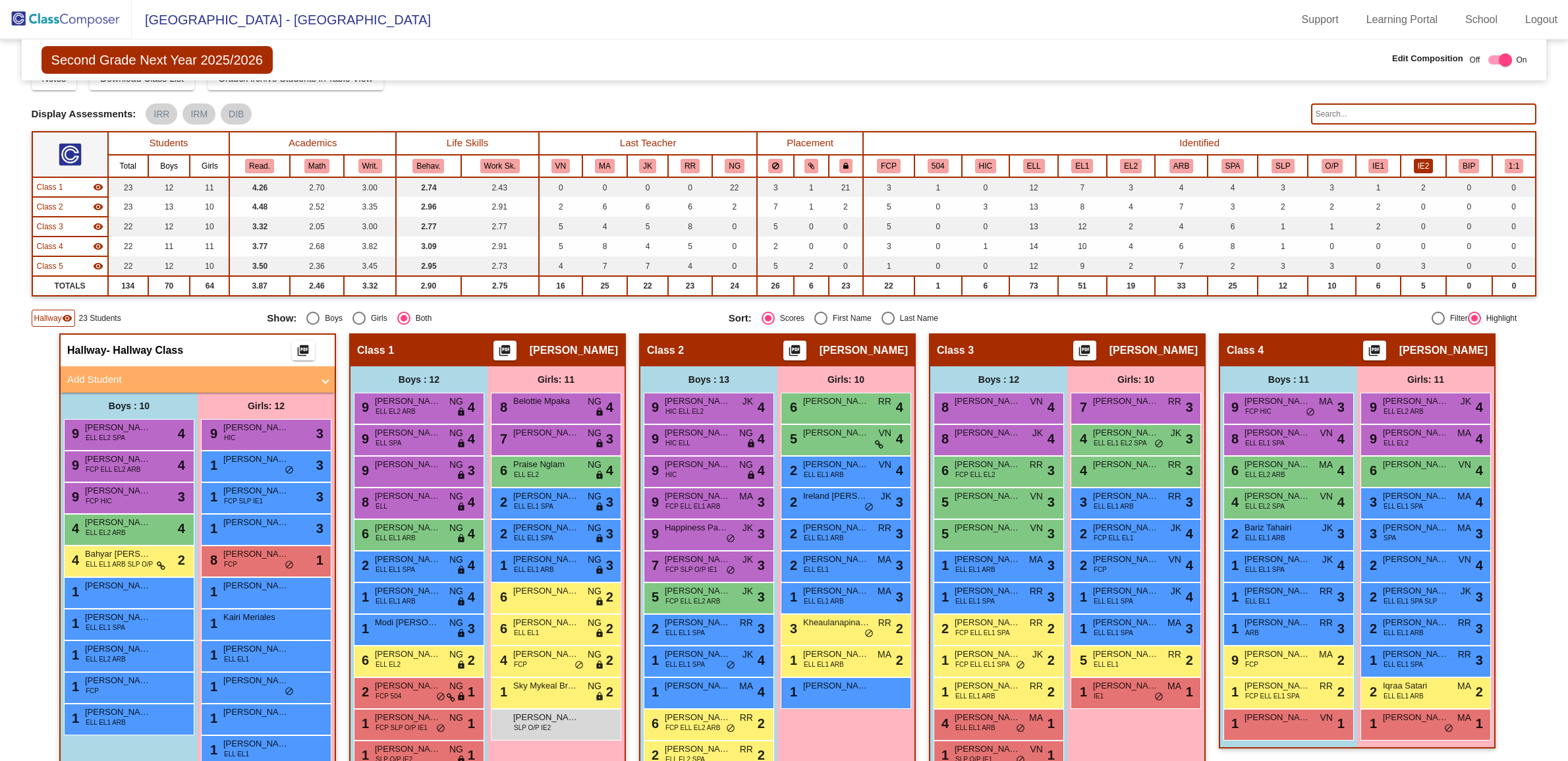
click at [1416, 163] on button "IE2" at bounding box center [1424, 166] width 20 height 14
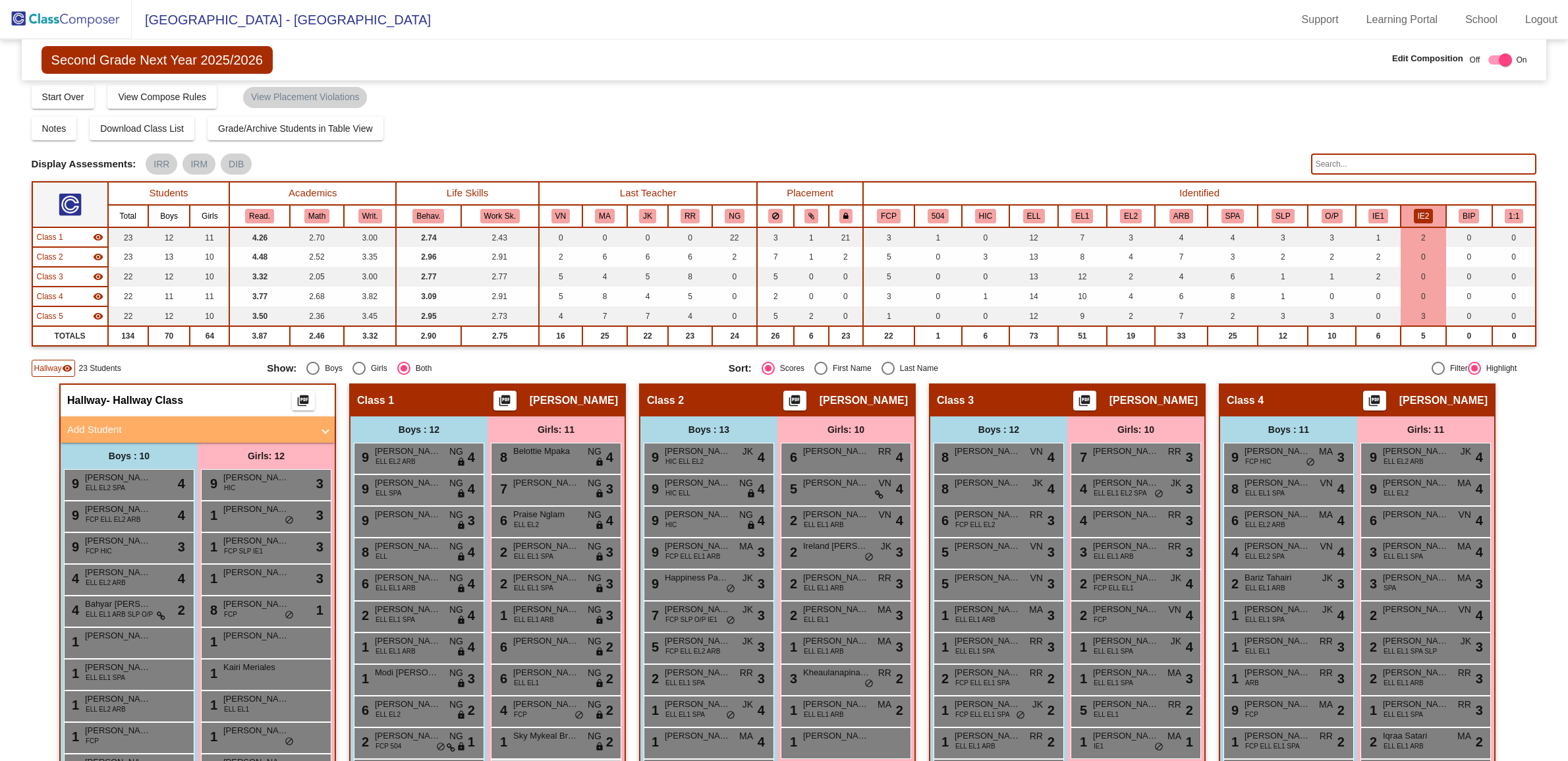
scroll to position [0, 0]
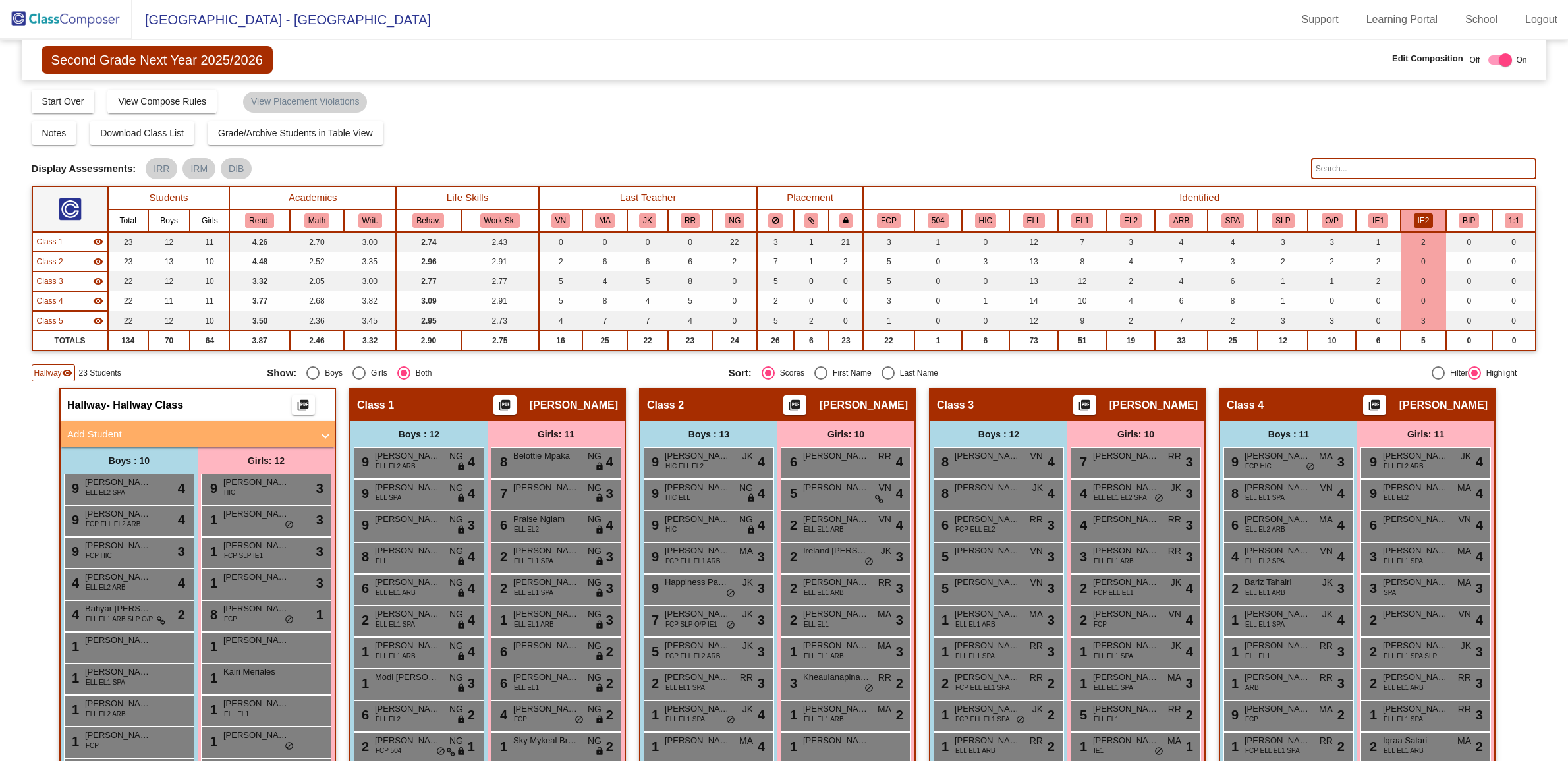
click at [155, 57] on span "Second Grade Next Year 2025/2026" at bounding box center [157, 60] width 231 height 28
click at [74, 14] on img at bounding box center [66, 20] width 132 height 39
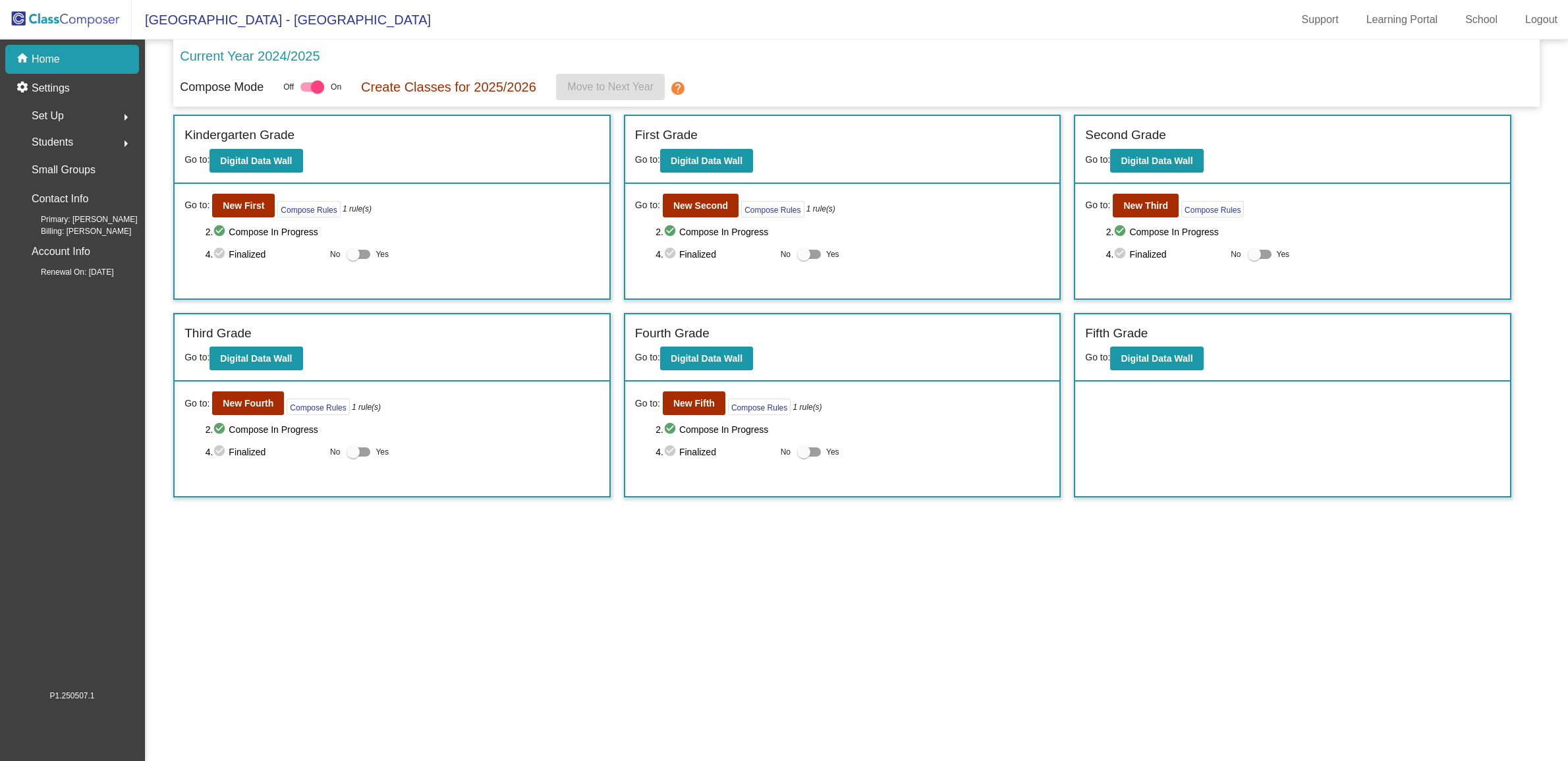
click at [446, 610] on mat-sidenav-content "Current Year 2024/2025 Compose Mode Off On Create Classes for 2025/2026 Move to…" at bounding box center [857, 399] width 1424 height 721
click at [122, 104] on button "arrow_right" at bounding box center [126, 116] width 27 height 27
click at [64, 229] on p "Classes" at bounding box center [50, 231] width 35 height 16
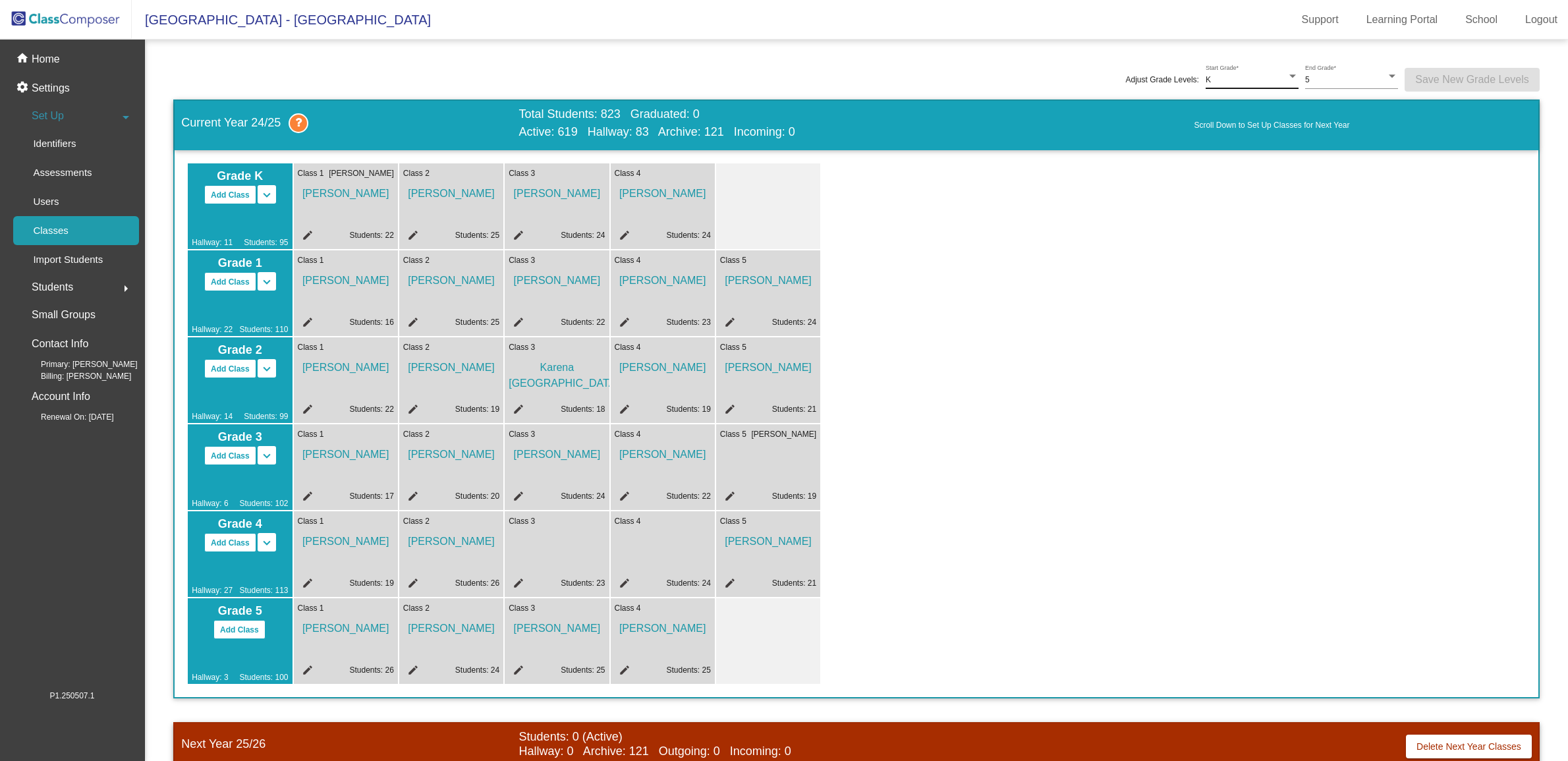
click at [1254, 70] on div "K Start Grade *" at bounding box center [1252, 77] width 93 height 24
click at [1250, 54] on span "P" at bounding box center [1252, 57] width 92 height 24
click at [1386, 74] on div at bounding box center [1391, 77] width 12 height 9
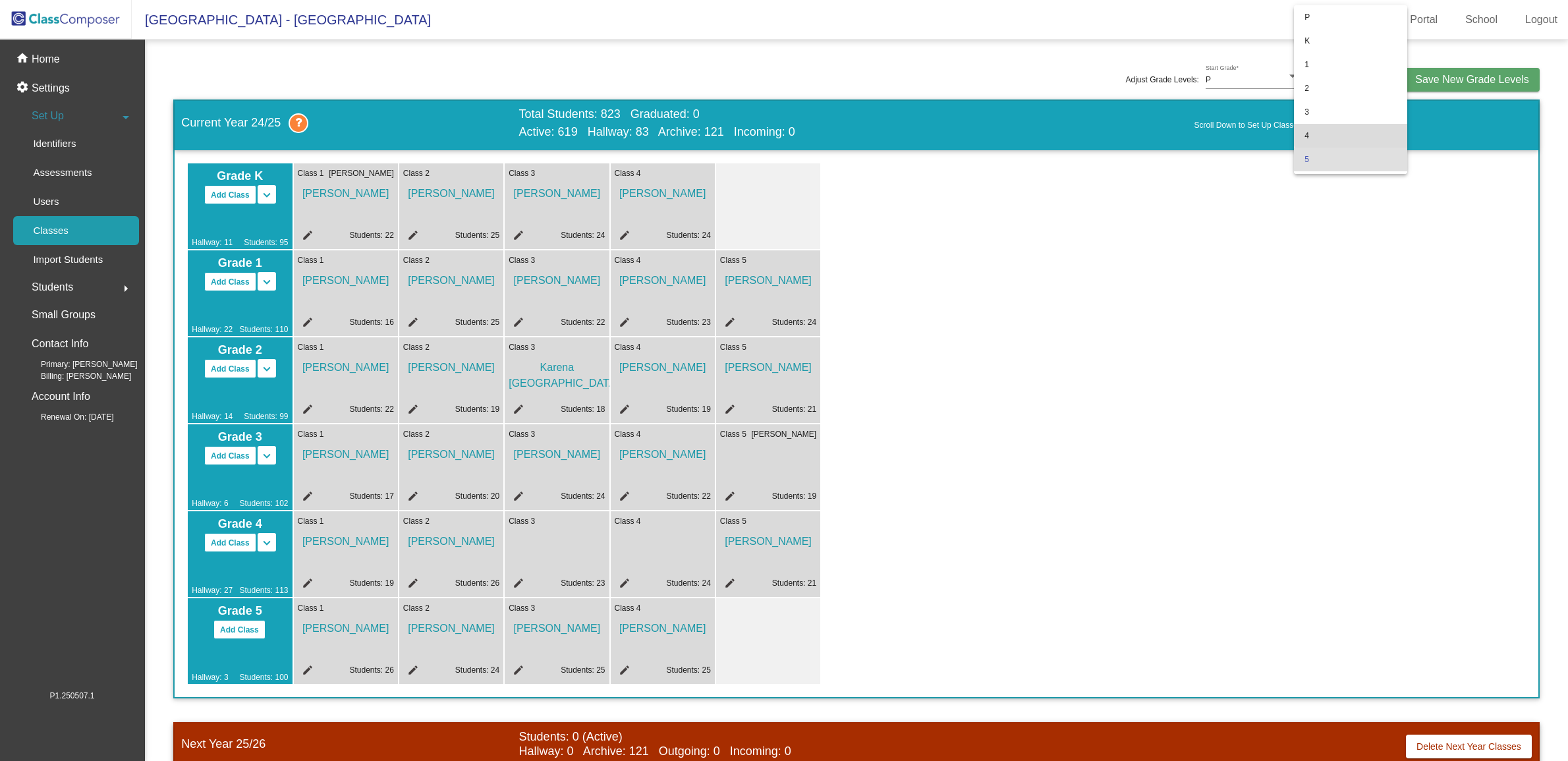
click at [1371, 125] on span "4" at bounding box center [1350, 135] width 92 height 24
click at [1385, 80] on div "4" at bounding box center [1351, 80] width 93 height 9
click at [1382, 100] on span "5" at bounding box center [1350, 105] width 92 height 24
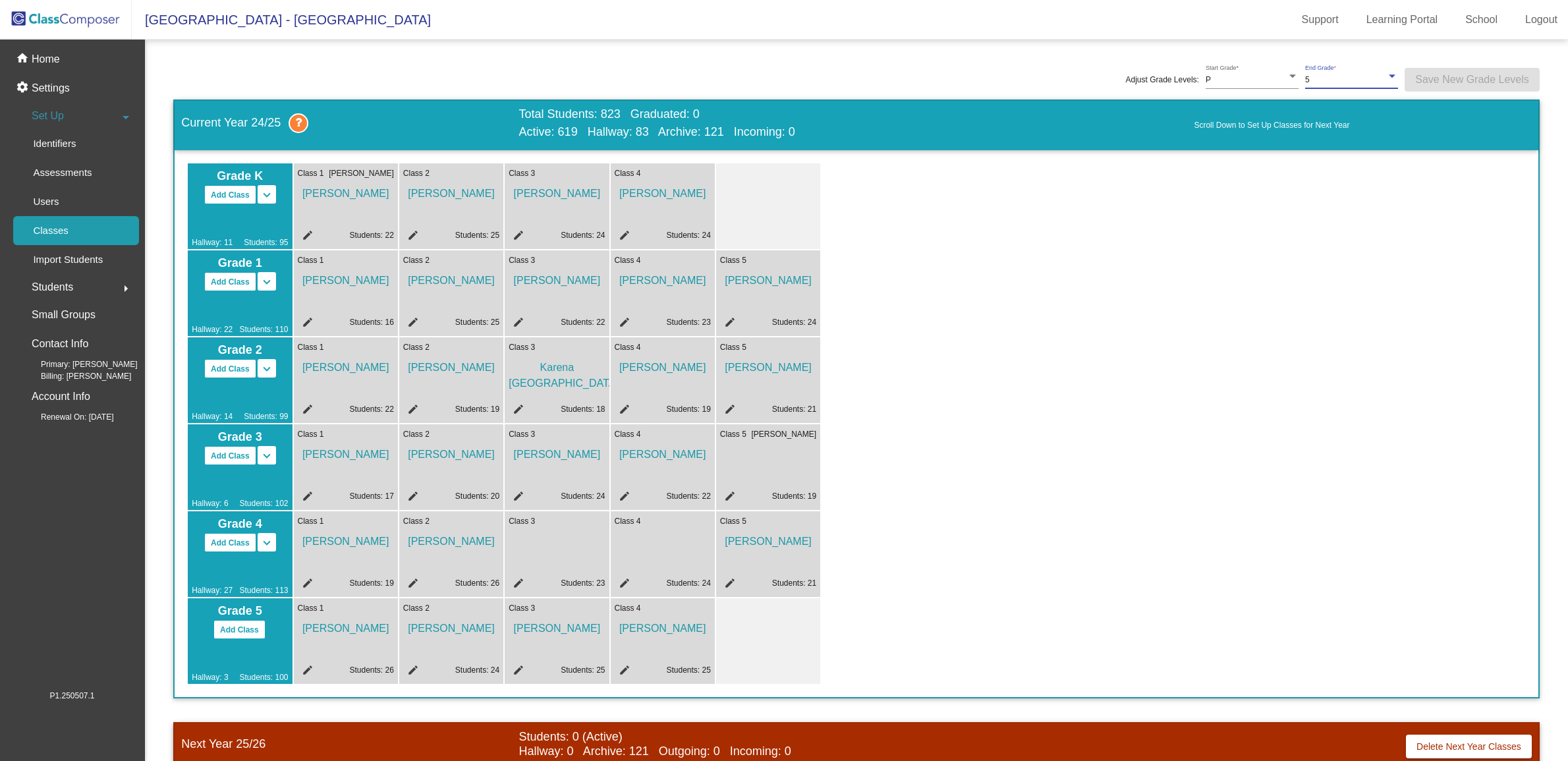
click at [1286, 157] on div "Grade K Add Class Split K/1 Split K/1/2 keyboard_arrow_down keyboard_arrow_up H…" at bounding box center [857, 424] width 1364 height 547
click at [1362, 291] on div "Grade K Add Class Split K/1 Split K/1/2 keyboard_arrow_down keyboard_arrow_up H…" at bounding box center [857, 423] width 1338 height 520
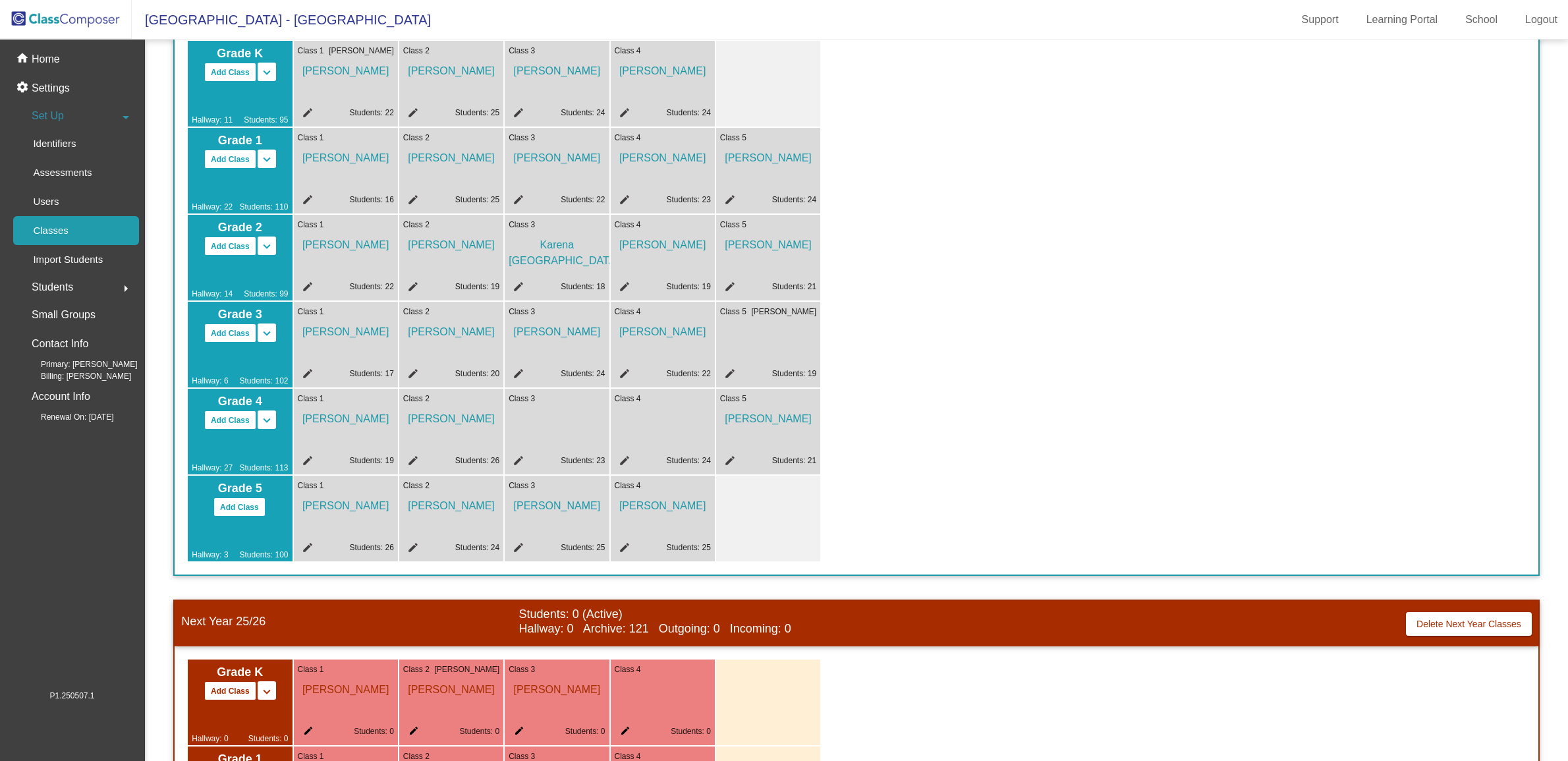
scroll to position [0, 0]
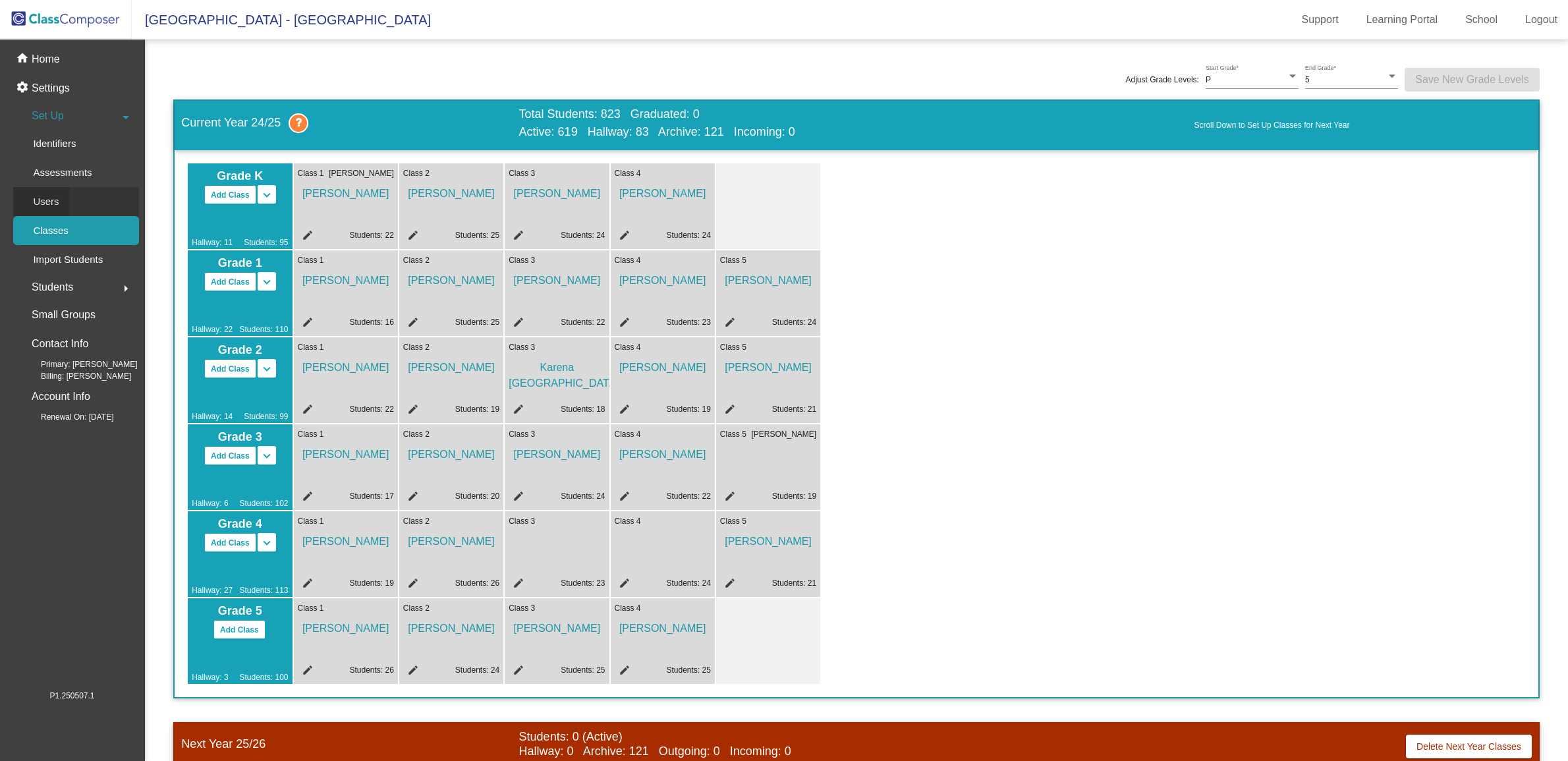
click at [61, 203] on div "Users" at bounding box center [42, 201] width 57 height 29
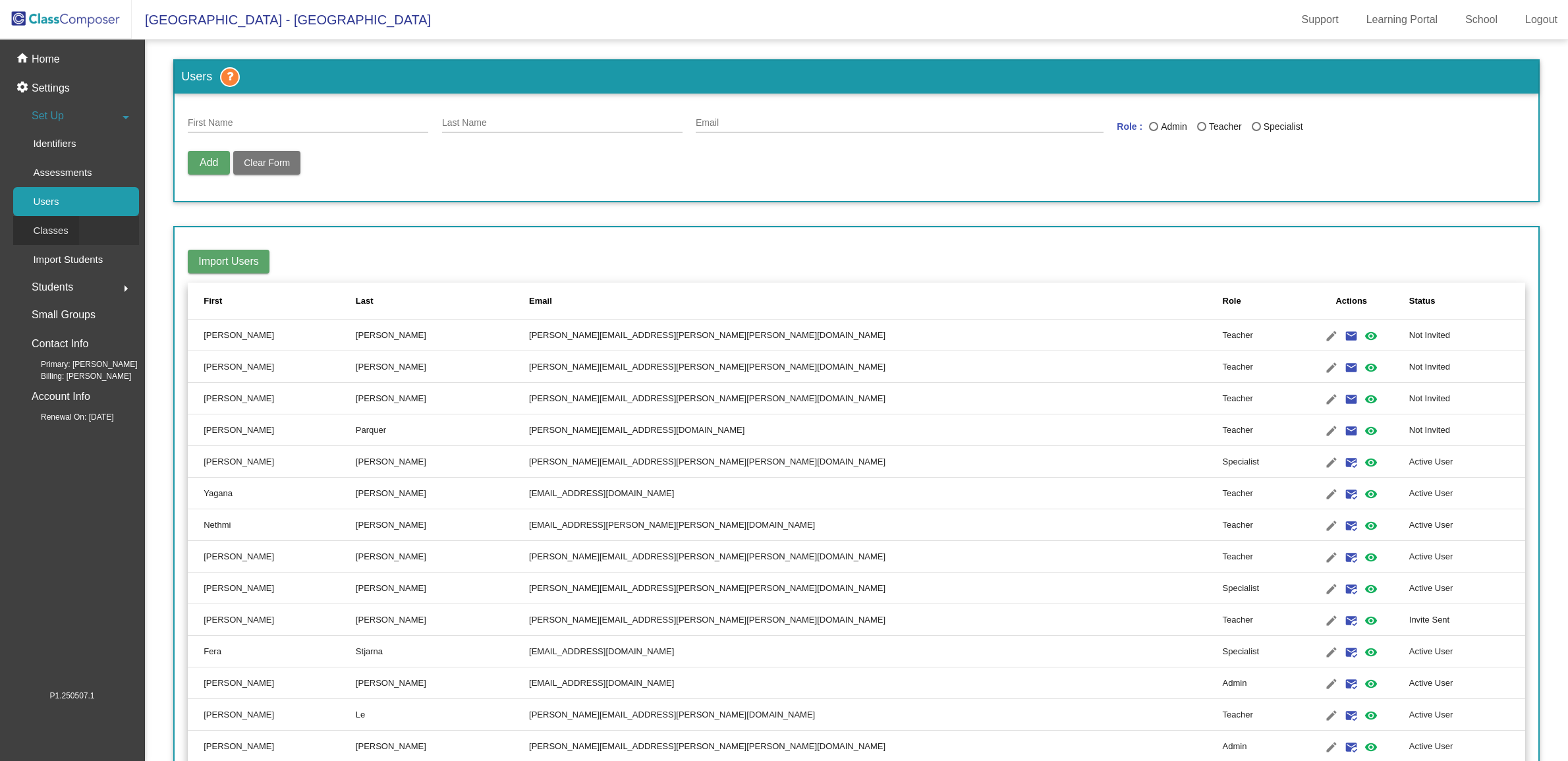
click at [62, 234] on p "Classes" at bounding box center [50, 231] width 35 height 16
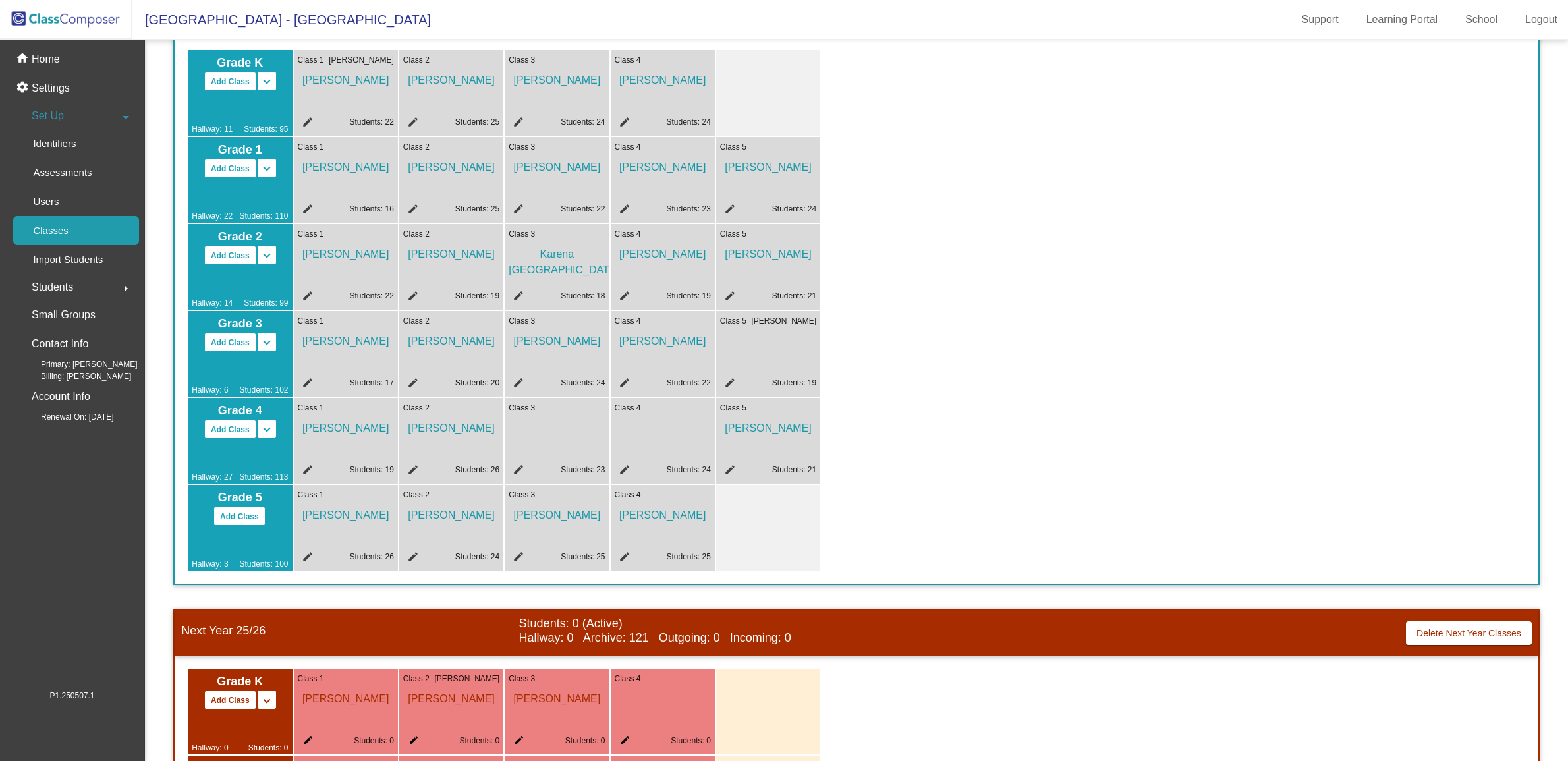
scroll to position [112, 0]
click at [89, 24] on img at bounding box center [66, 20] width 132 height 39
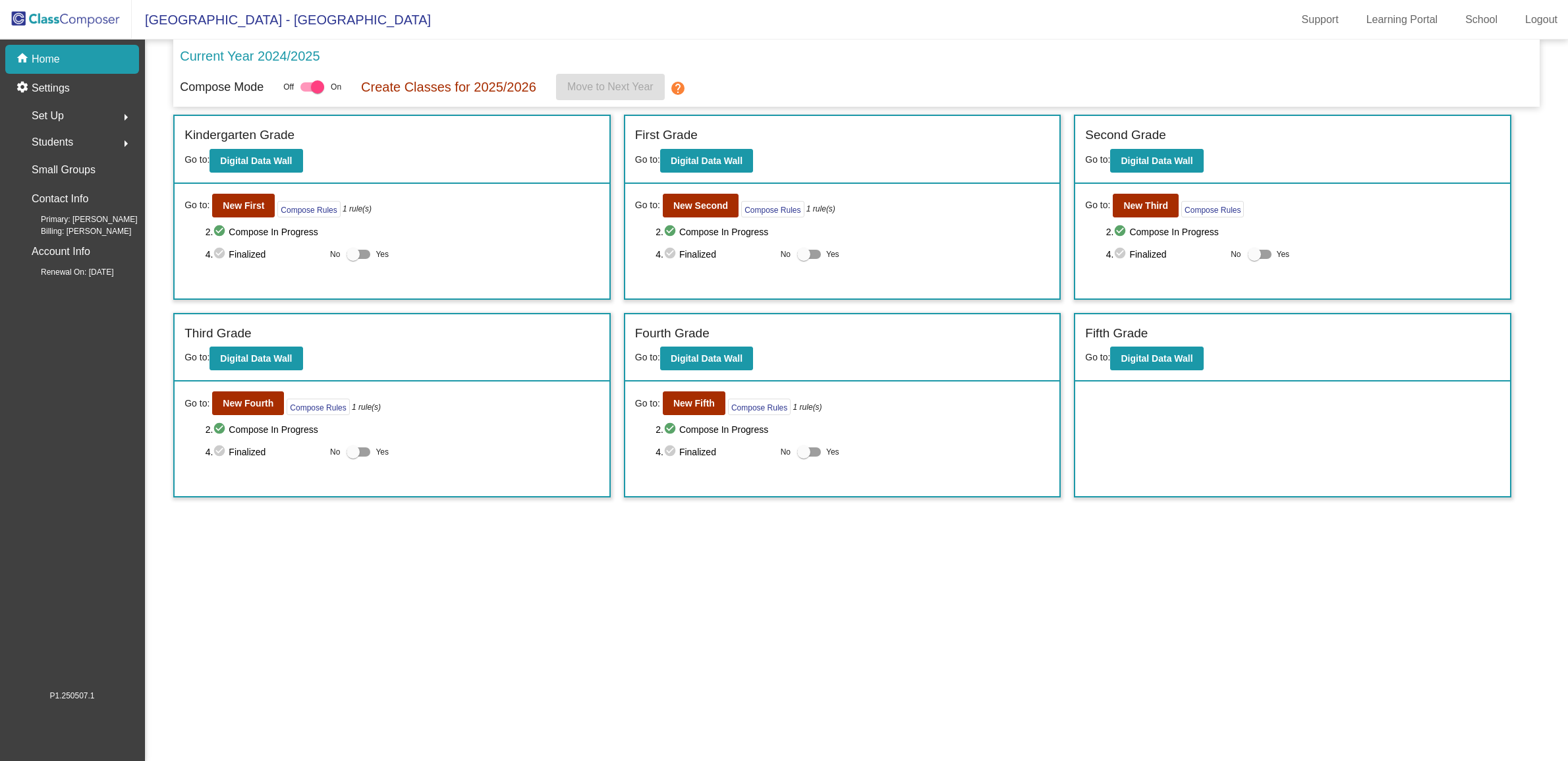
click at [97, 115] on div "Set Up arrow_right" at bounding box center [76, 116] width 126 height 27
click at [75, 200] on link "Users" at bounding box center [76, 201] width 126 height 29
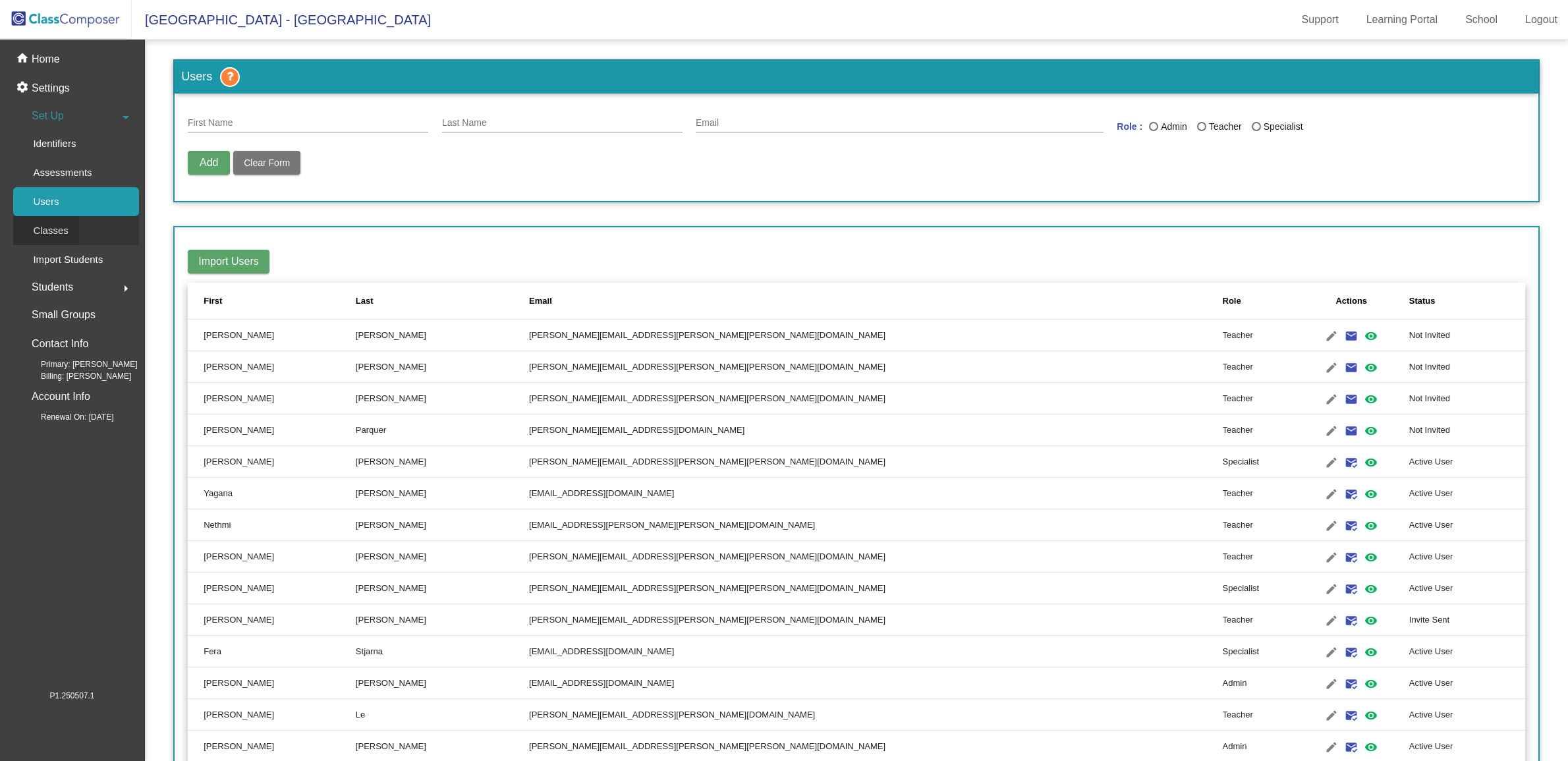
click at [75, 224] on div "Classes" at bounding box center [46, 230] width 66 height 29
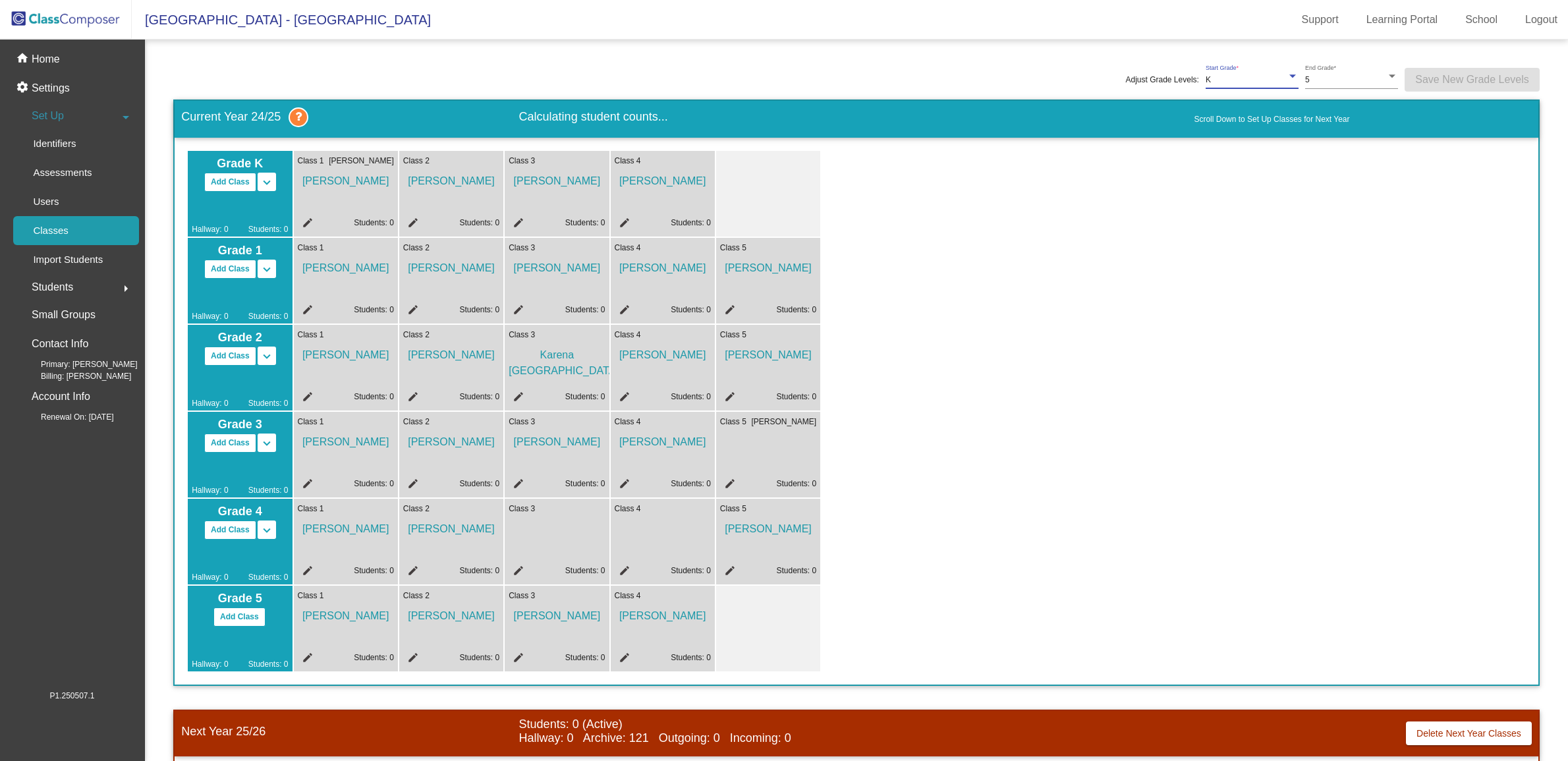
click at [1259, 81] on div "K" at bounding box center [1246, 80] width 81 height 9
click at [1240, 53] on span "P" at bounding box center [1252, 57] width 92 height 24
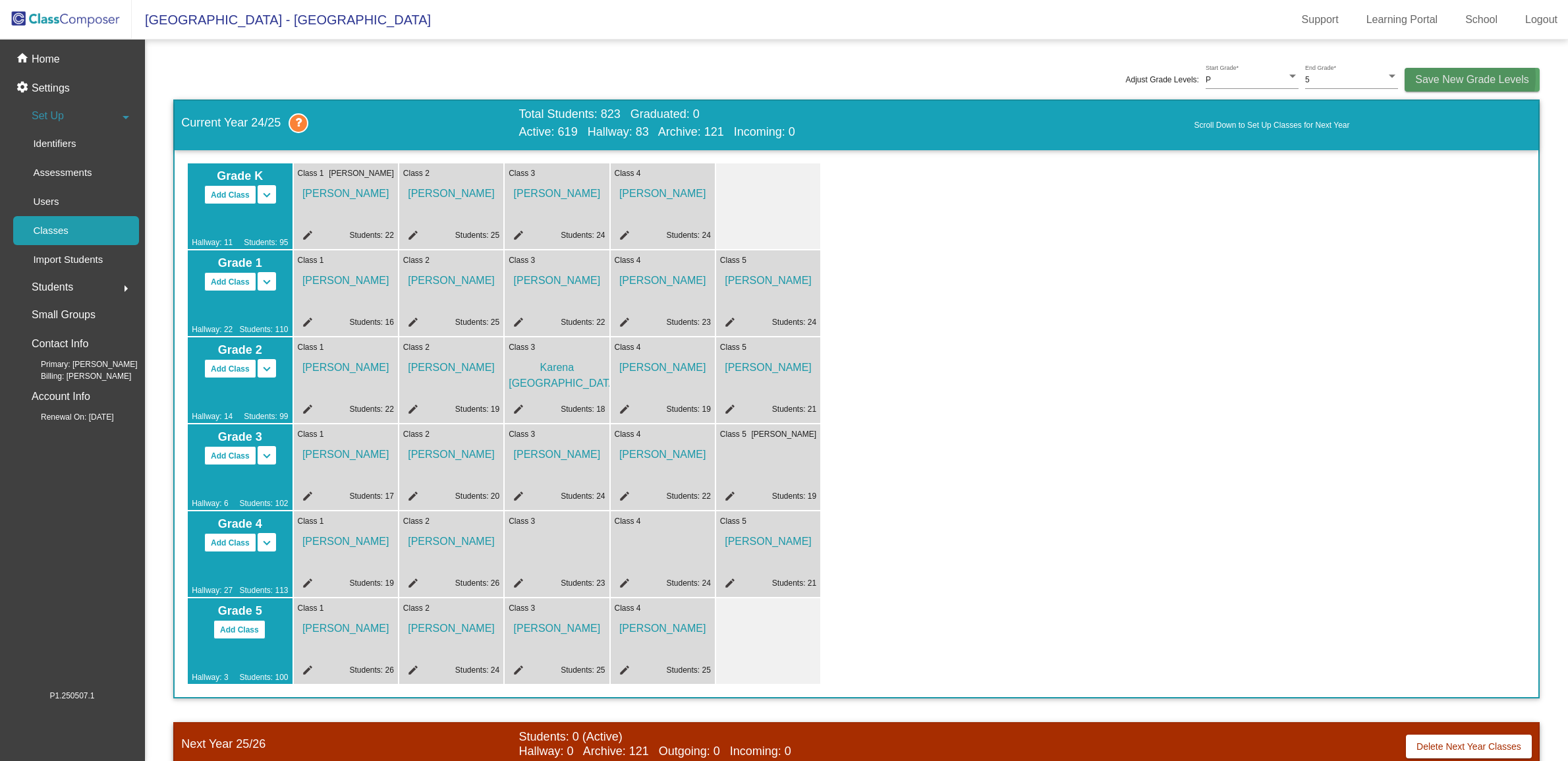
click at [1452, 78] on span "Save New Grade Levels" at bounding box center [1473, 79] width 114 height 12
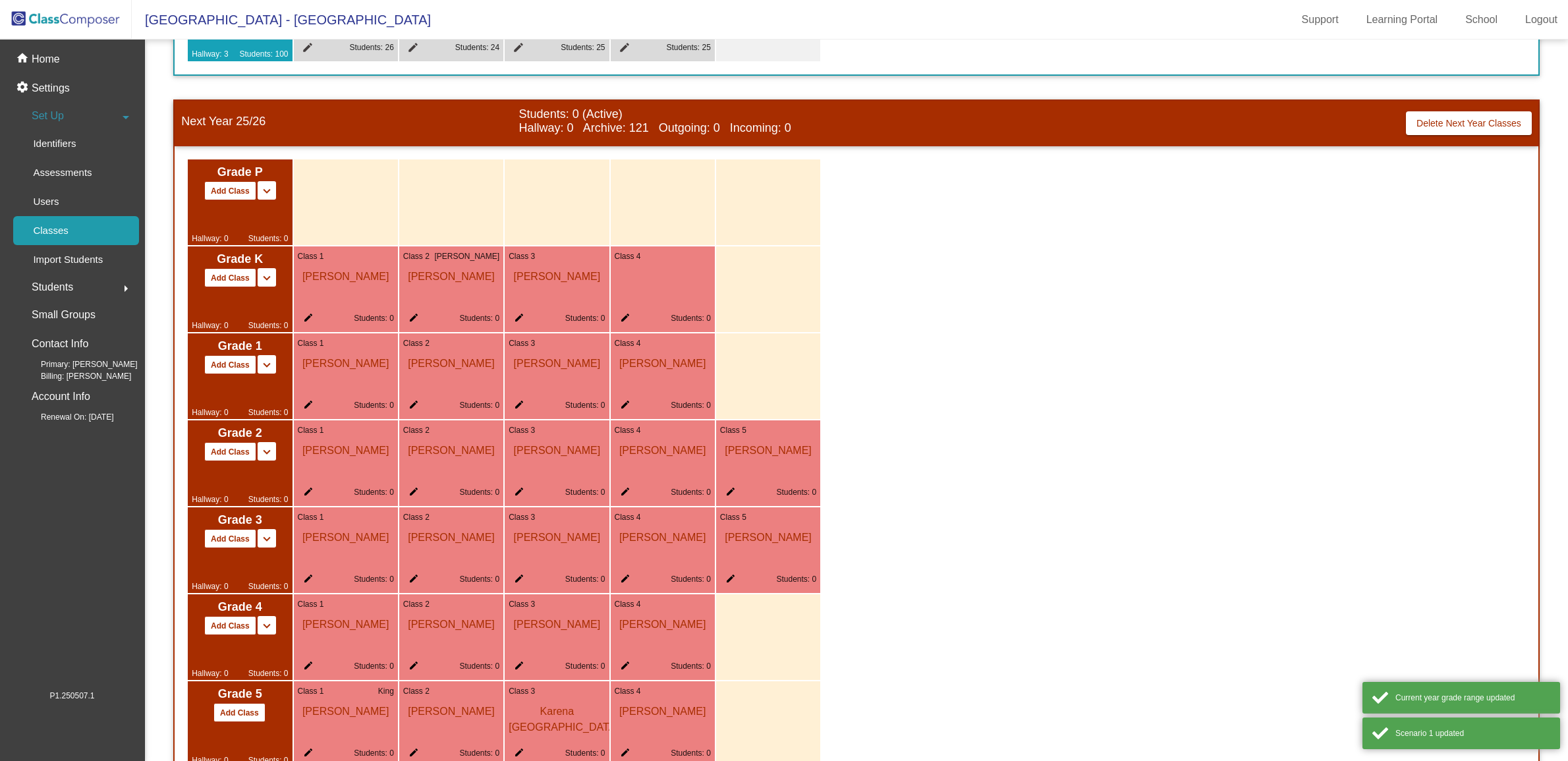
scroll to position [709, 0]
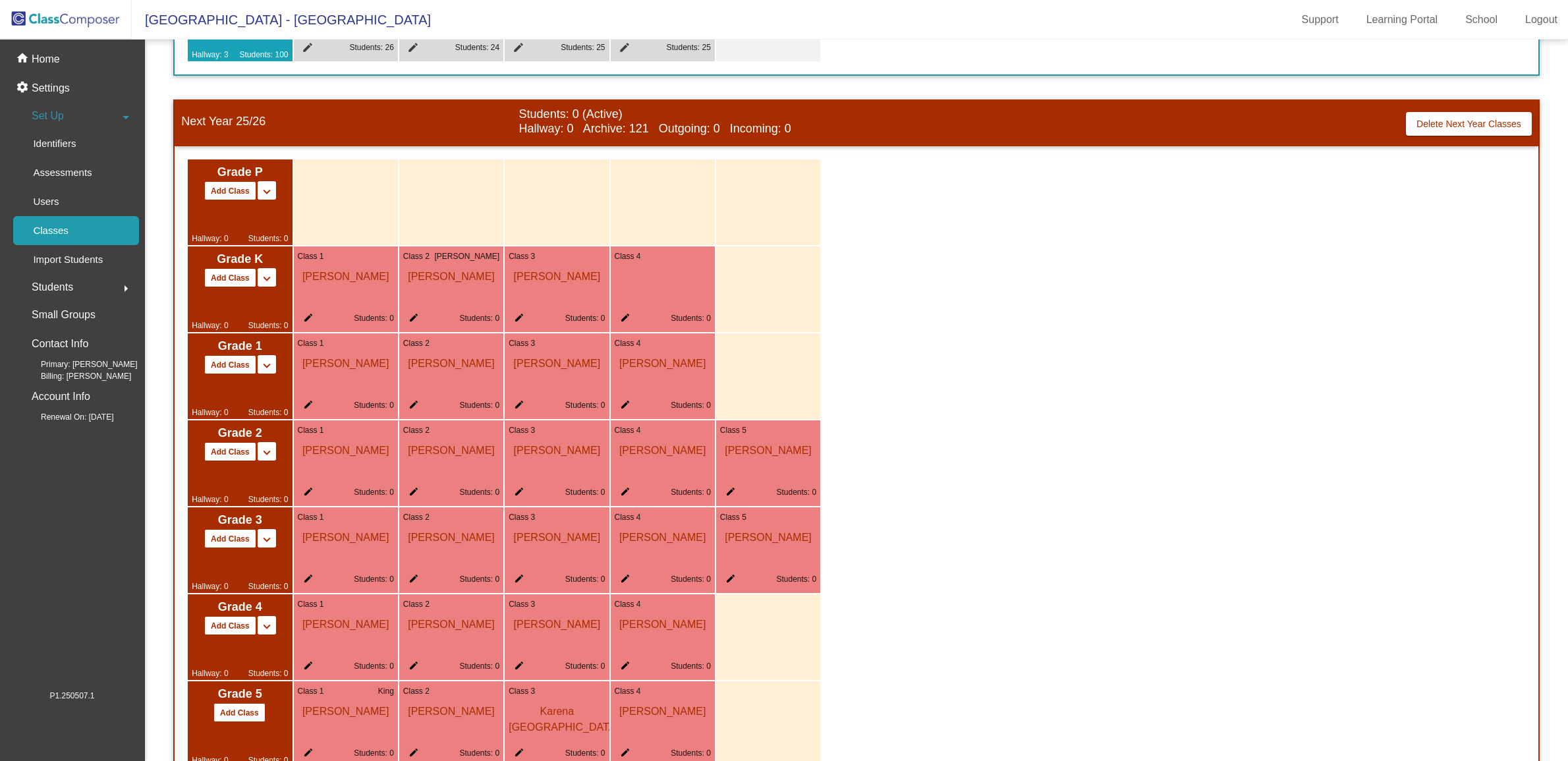
click at [364, 213] on div at bounding box center [346, 202] width 104 height 86
click at [237, 185] on button "Add Class" at bounding box center [230, 190] width 52 height 19
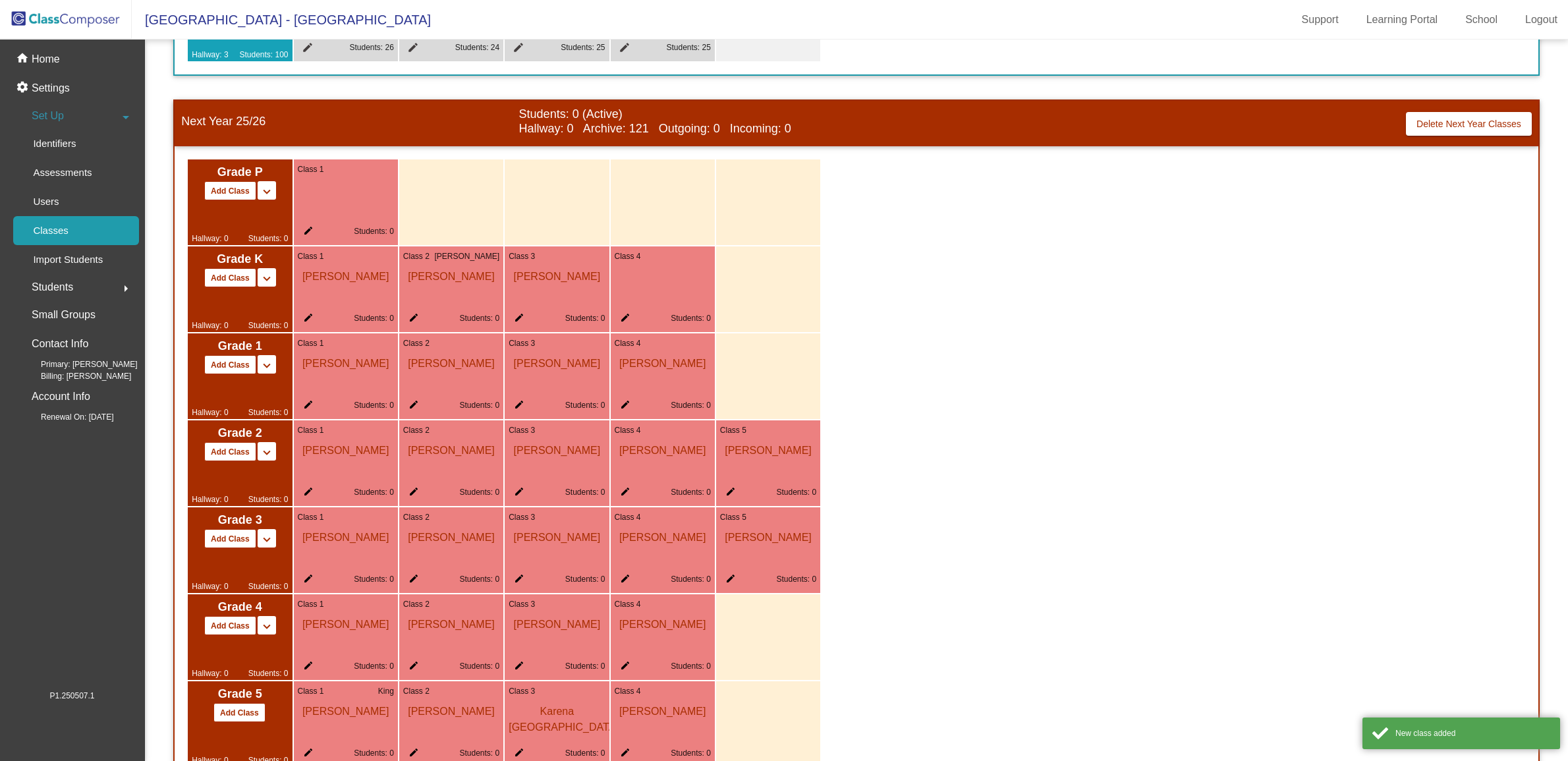
click at [305, 237] on mat-icon "edit" at bounding box center [306, 233] width 16 height 16
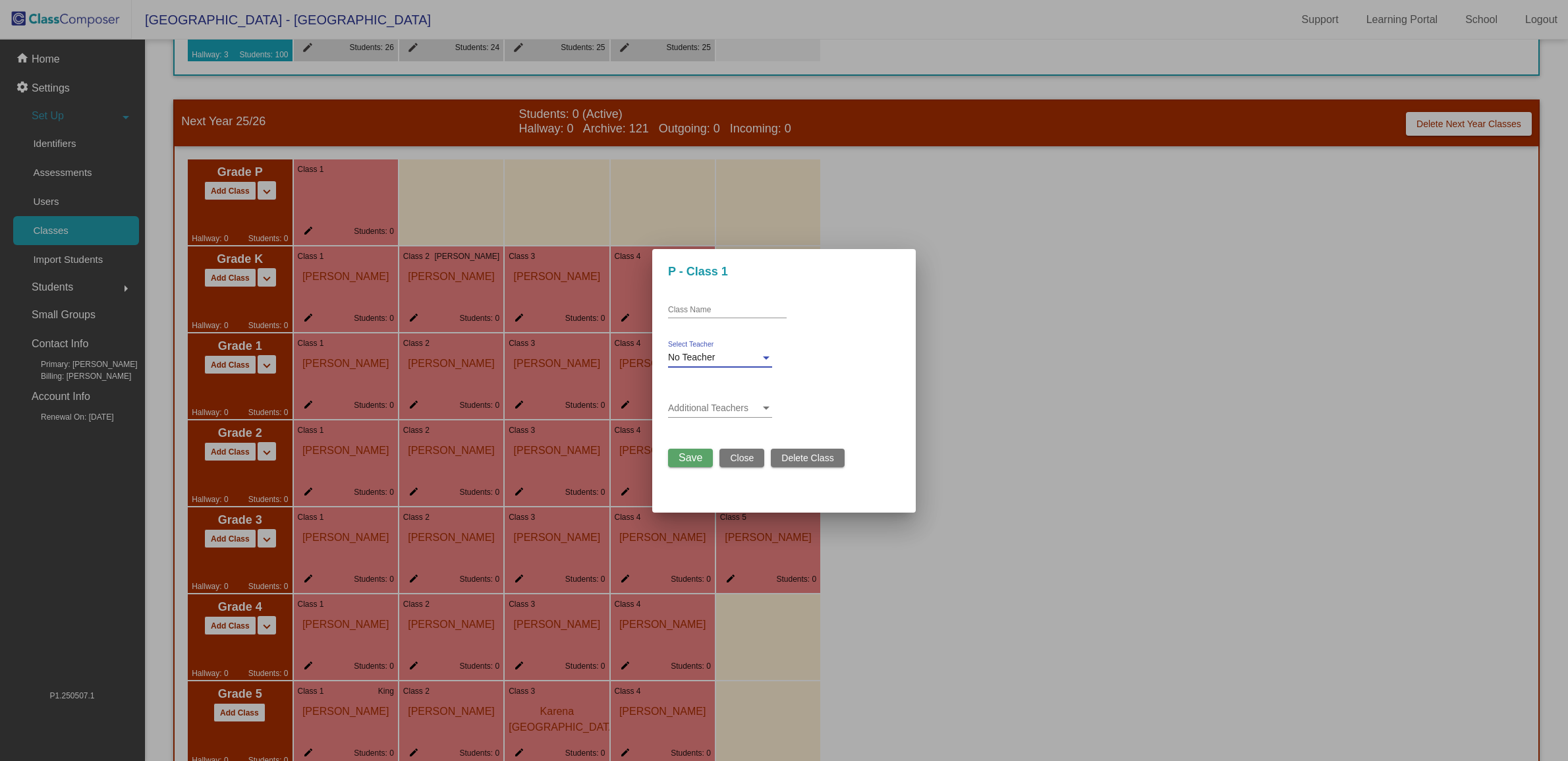
click at [760, 354] on div at bounding box center [766, 357] width 12 height 11
click at [703, 448] on span "[PERSON_NAME]" at bounding box center [743, 449] width 150 height 28
click at [759, 359] on div "[PERSON_NAME]" at bounding box center [714, 357] width 92 height 11
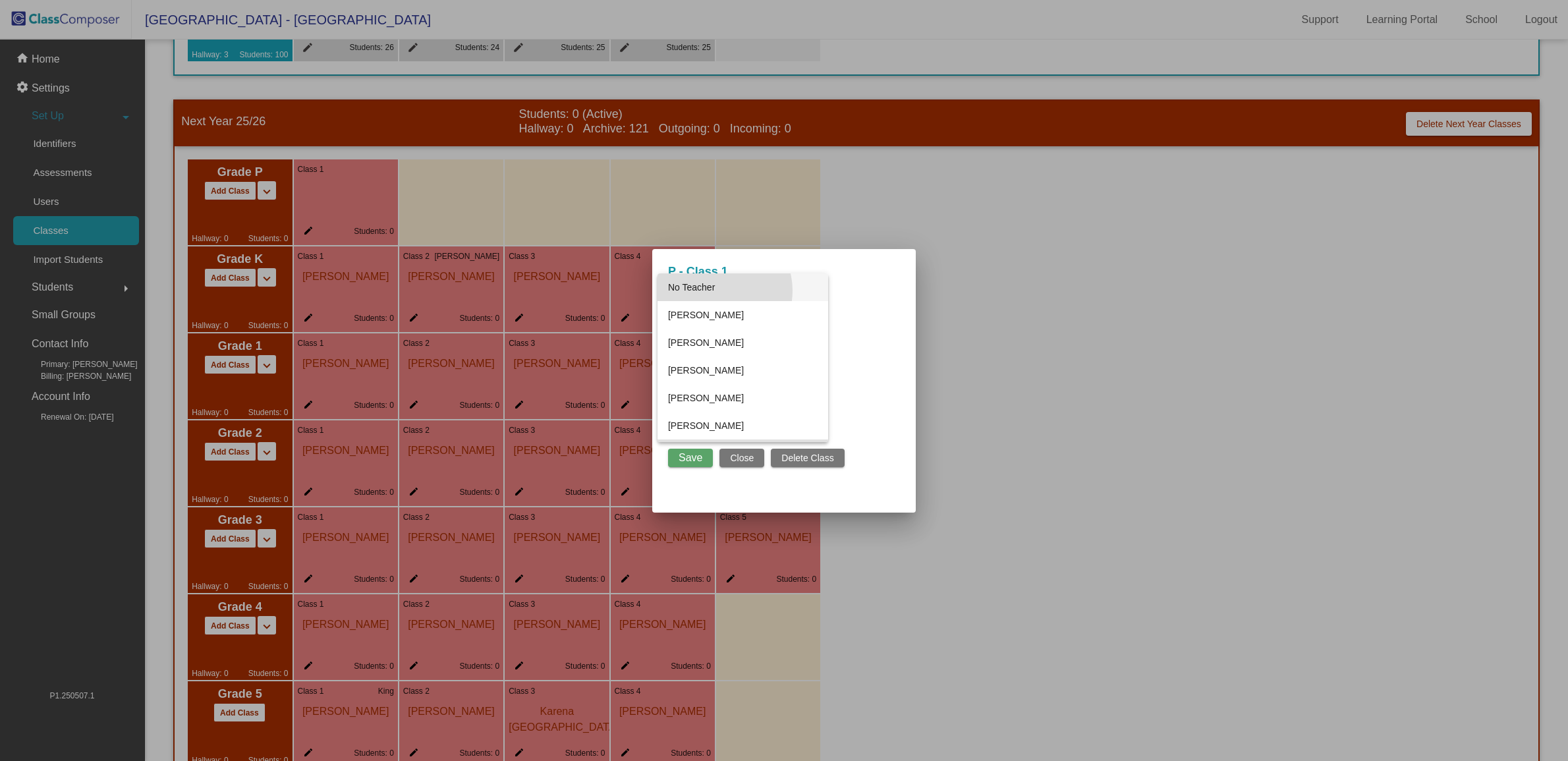
click at [718, 290] on span "No Teacher" at bounding box center [743, 287] width 150 height 28
click at [70, 60] on div at bounding box center [784, 380] width 1568 height 761
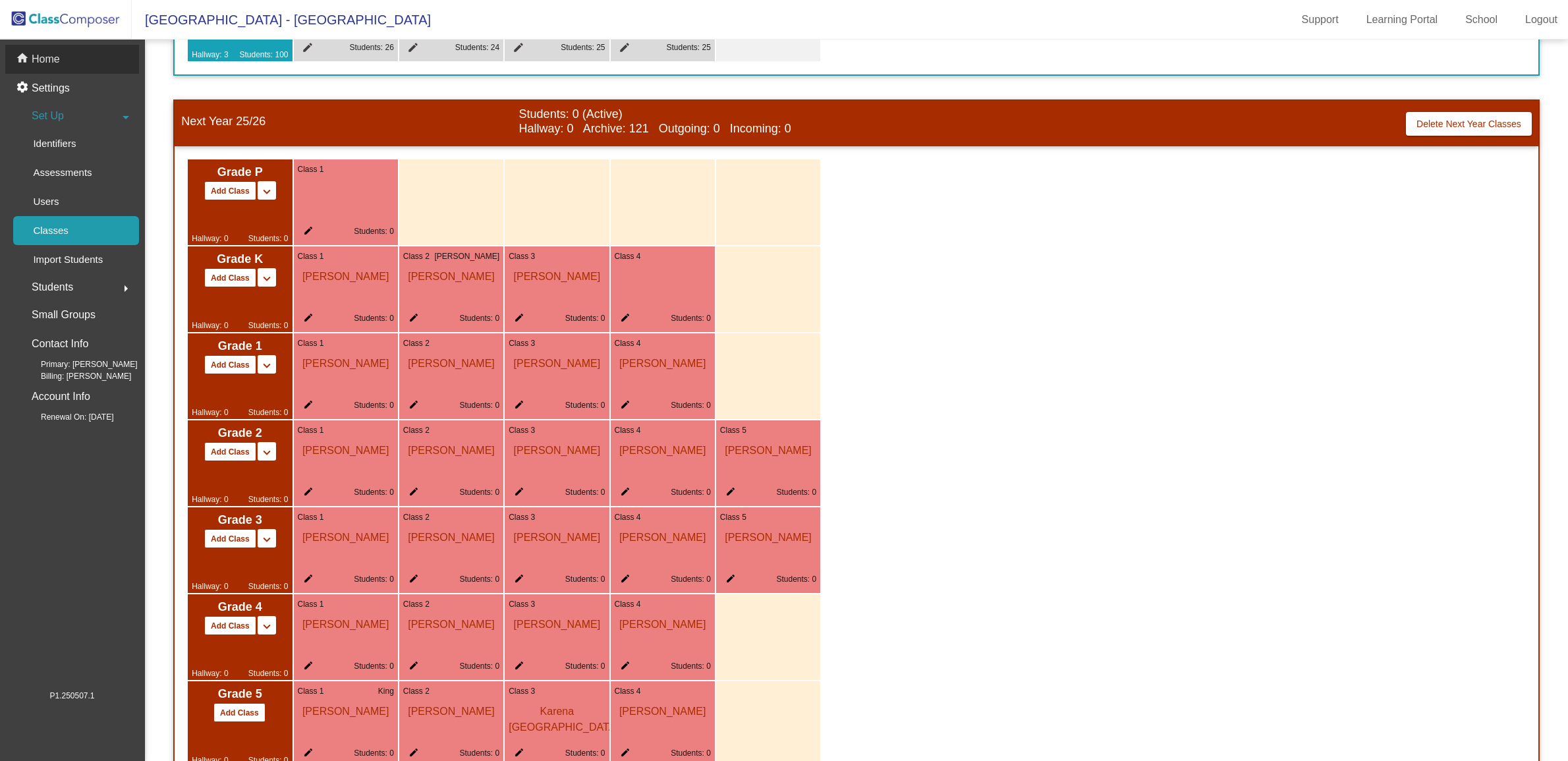
click at [58, 57] on p "Home" at bounding box center [45, 60] width 29 height 16
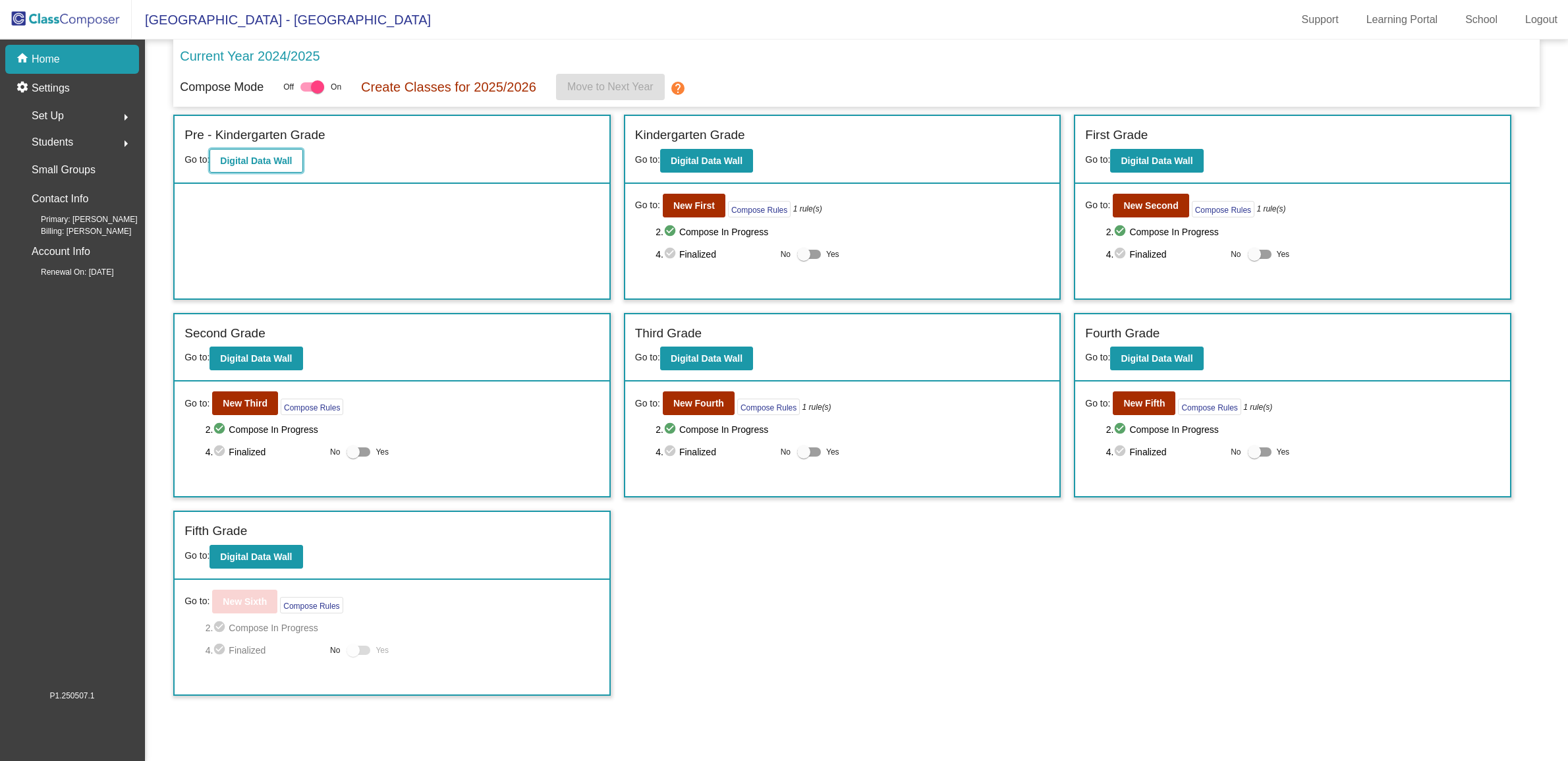
click at [279, 159] on b "Digital Data Wall" at bounding box center [256, 160] width 72 height 11
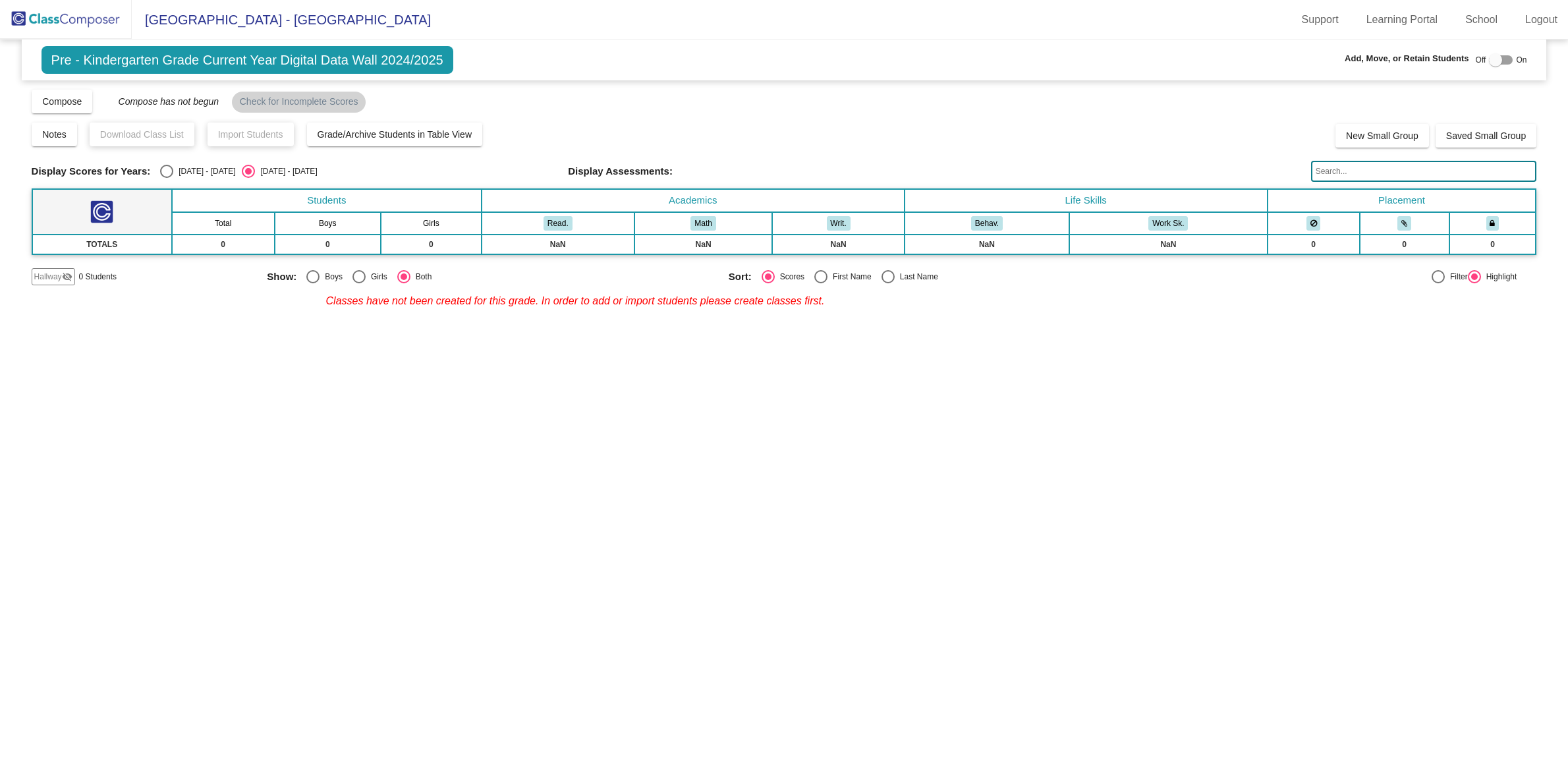
click at [86, 25] on img at bounding box center [66, 20] width 132 height 39
